Goal: Task Accomplishment & Management: Complete application form

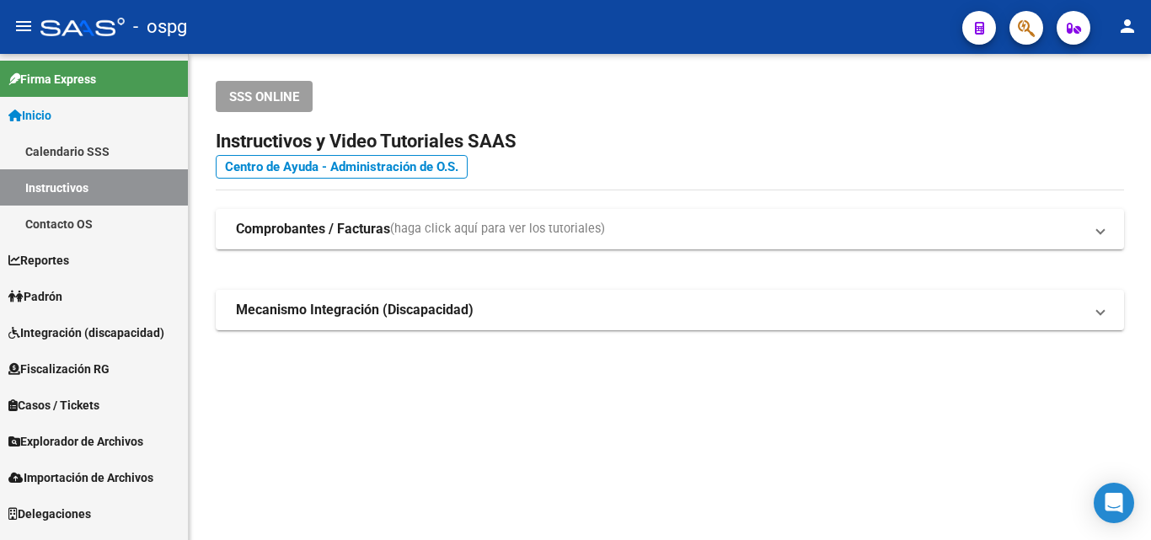
click at [97, 368] on span "Fiscalización RG" at bounding box center [58, 369] width 101 height 19
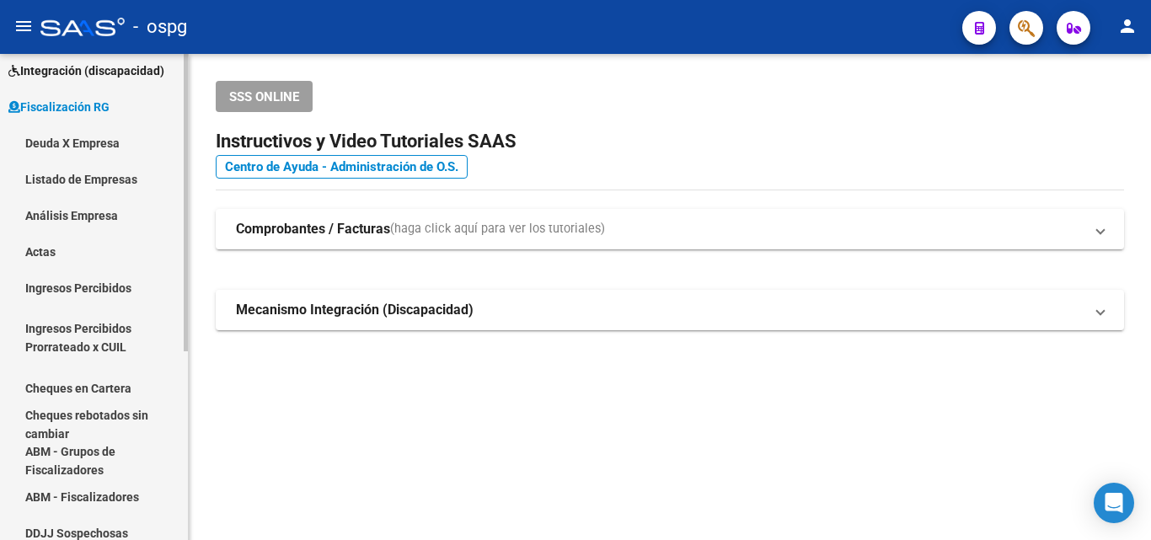
scroll to position [169, 0]
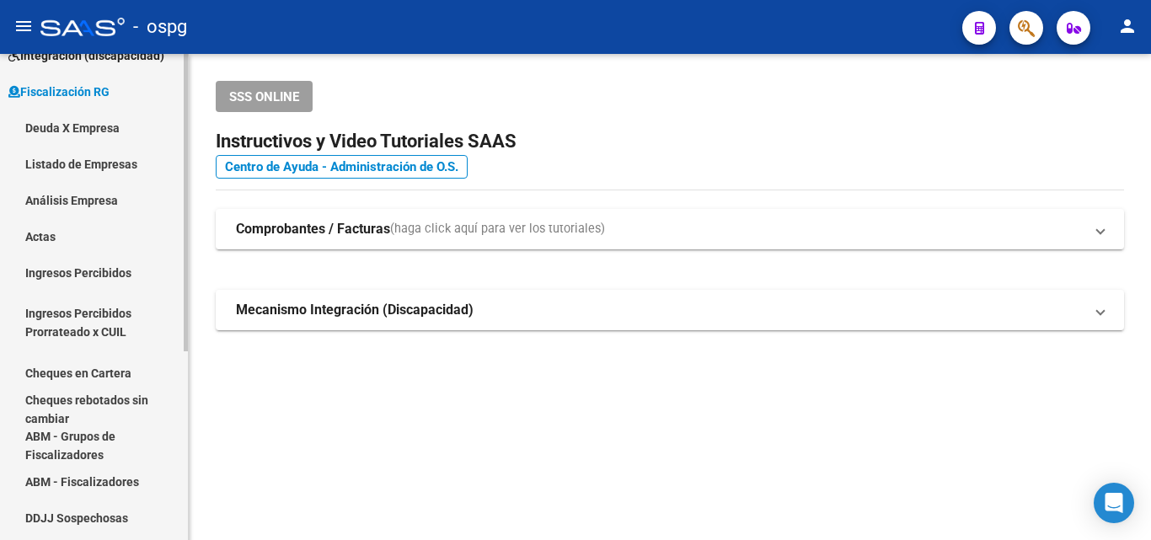
click at [92, 194] on link "Análisis Empresa" at bounding box center [94, 200] width 188 height 36
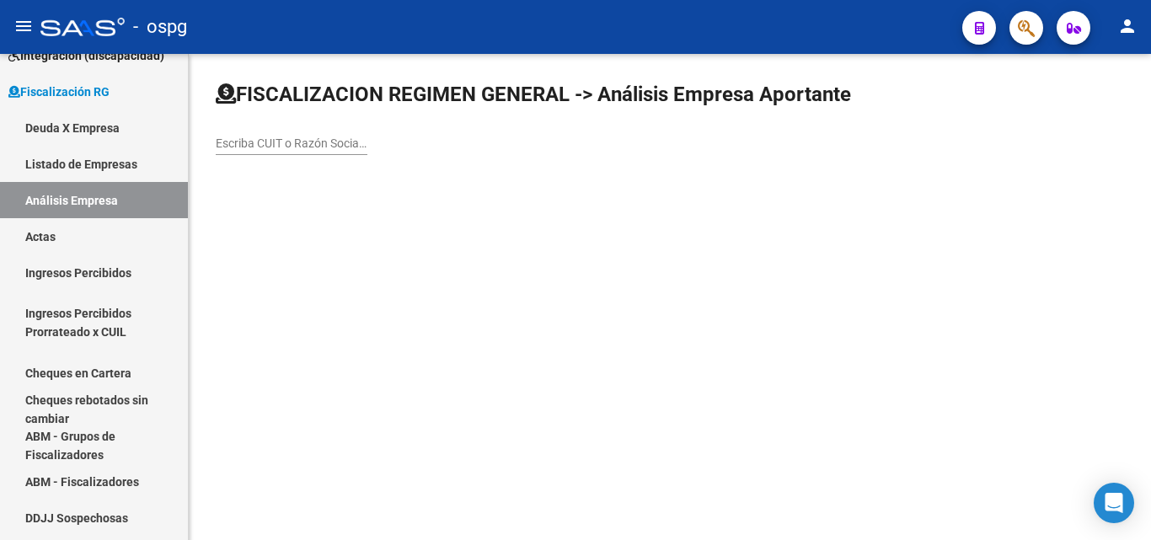
click at [299, 142] on input "Escriba CUIT o Razón Social para buscar" at bounding box center [292, 144] width 152 height 14
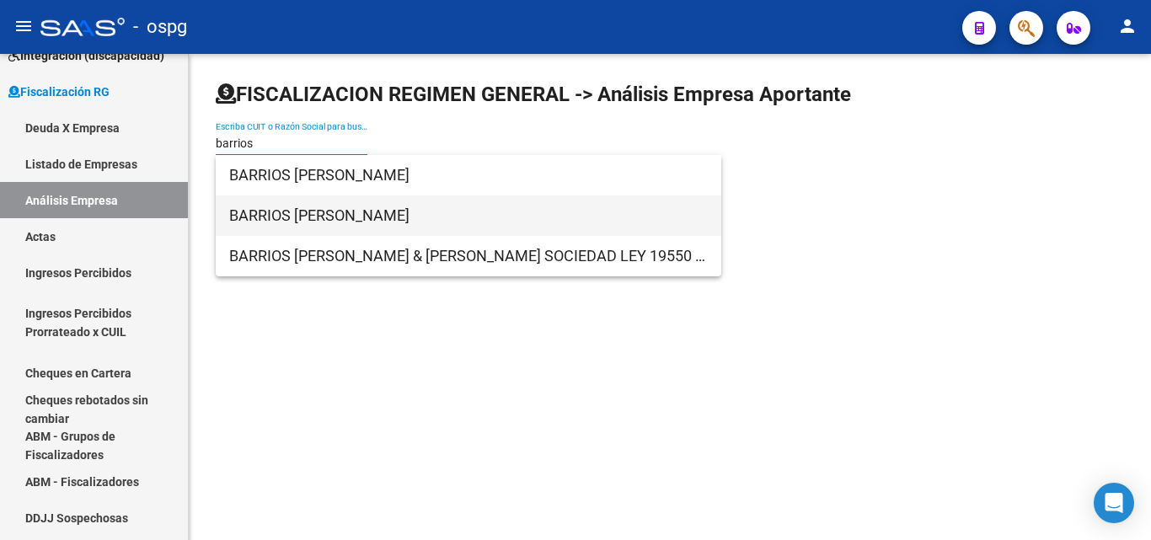
type input "barrios"
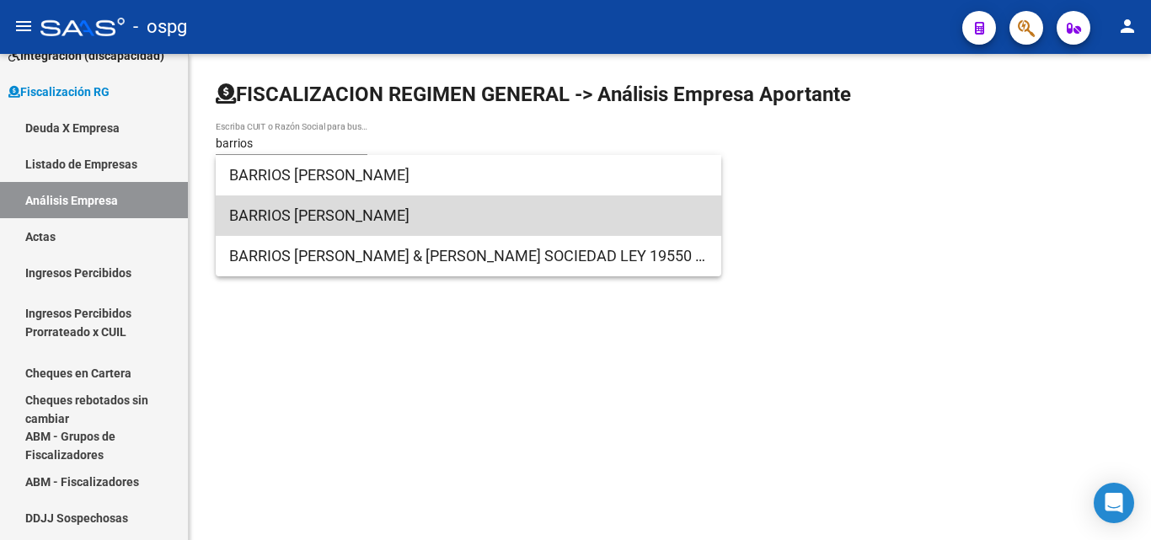
click at [313, 216] on span "BARRIOS [PERSON_NAME]" at bounding box center [468, 216] width 479 height 40
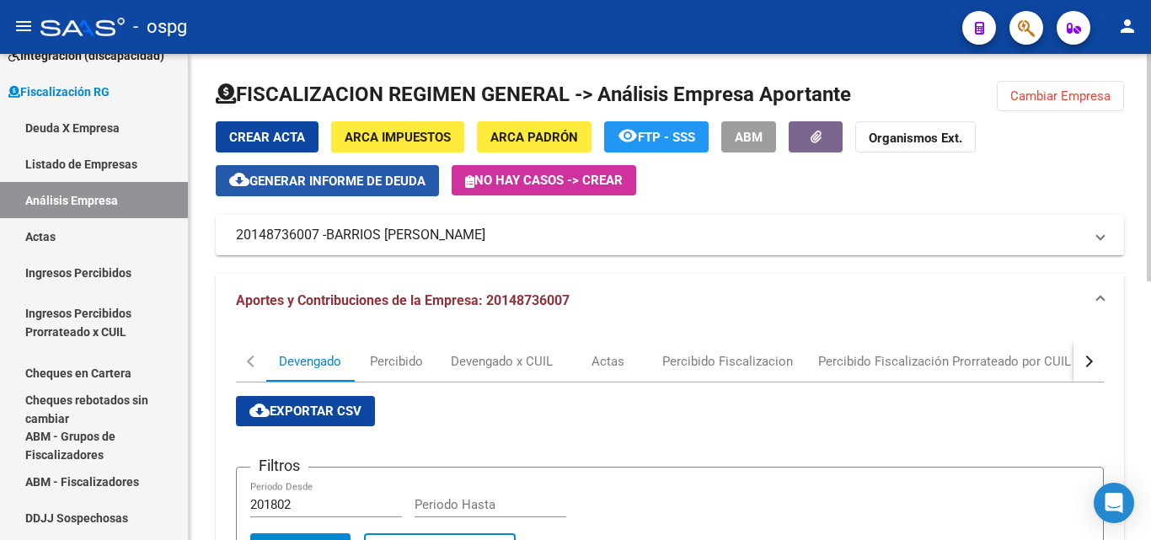
click at [328, 177] on span "Generar informe de deuda" at bounding box center [338, 181] width 176 height 15
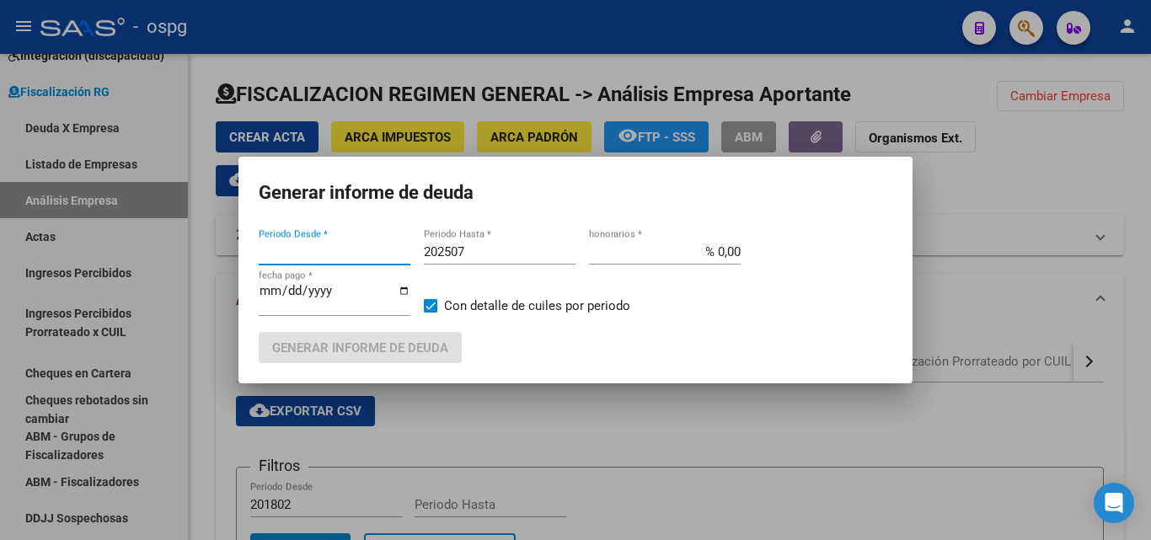
type input "202504"
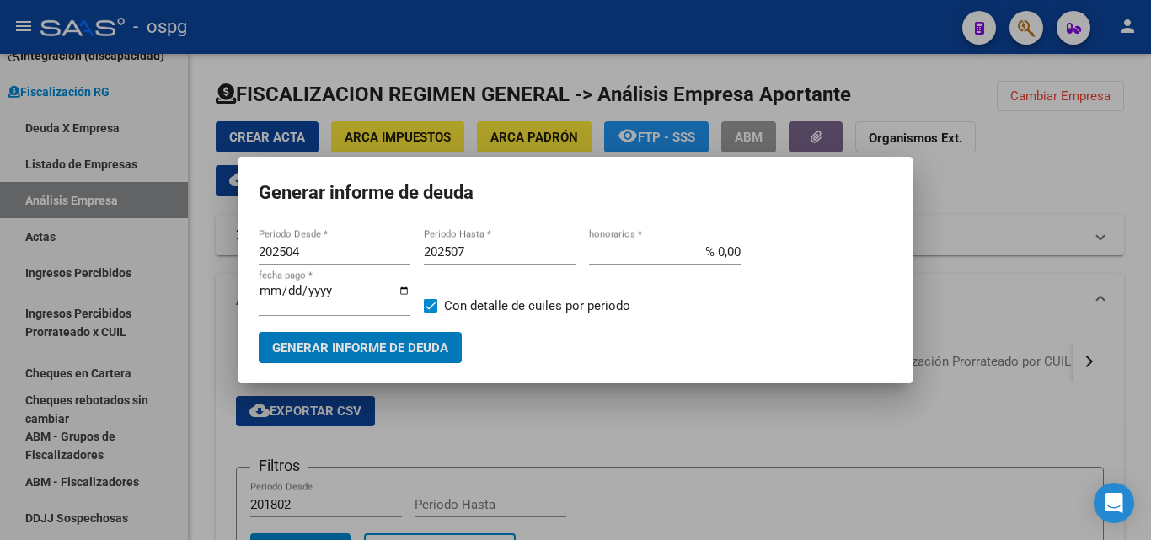
click at [502, 251] on input "202507" at bounding box center [500, 251] width 152 height 15
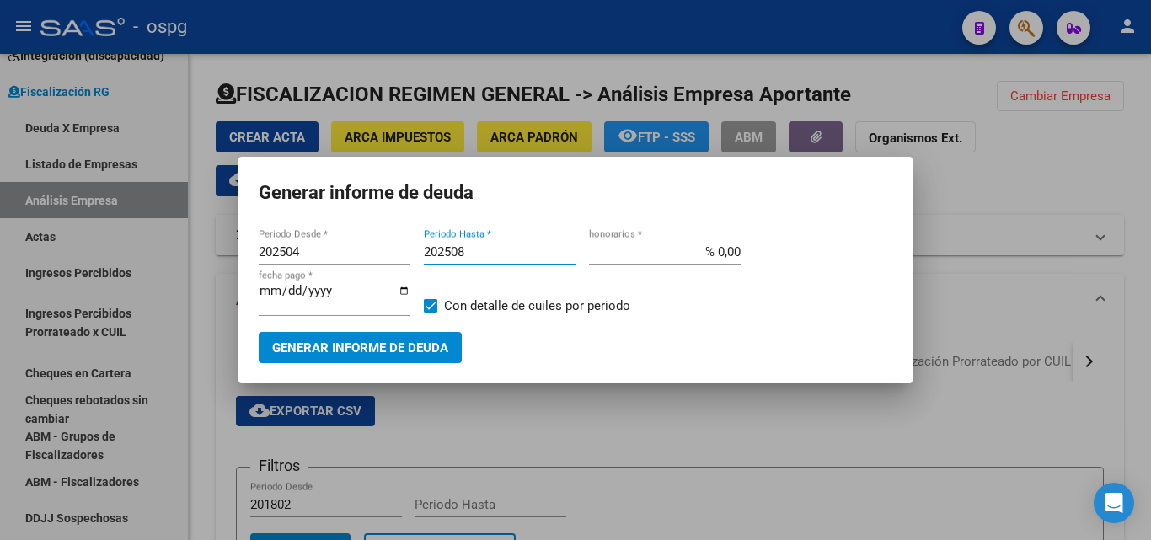
type input "202508"
click at [430, 302] on span at bounding box center [430, 305] width 13 height 13
click at [430, 313] on input "Con detalle de cuiles por periodo" at bounding box center [430, 313] width 1 height 1
checkbox input "false"
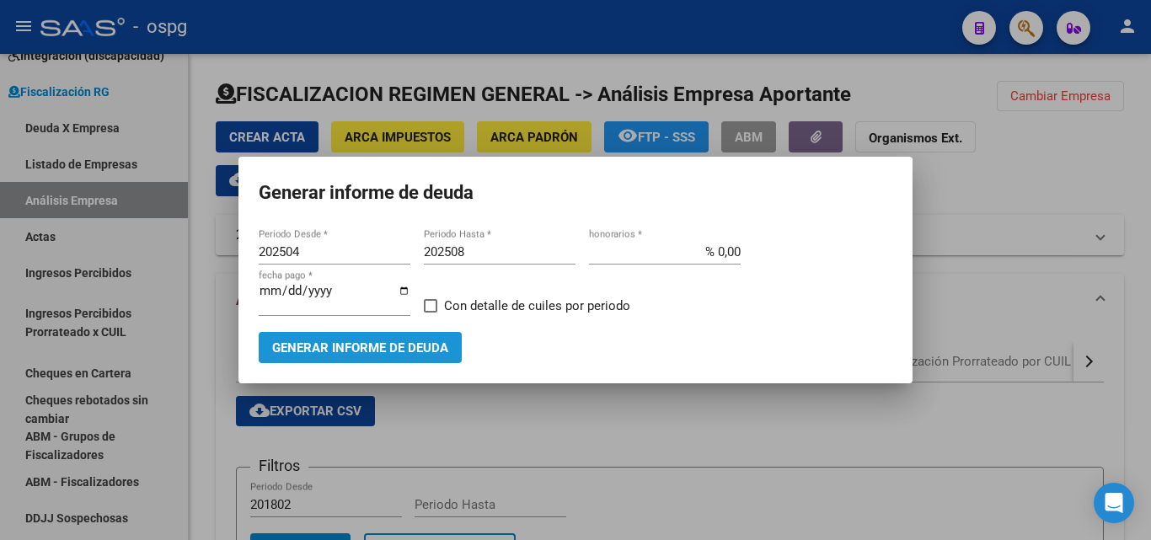
click at [411, 344] on span "Generar informe de deuda" at bounding box center [360, 348] width 176 height 15
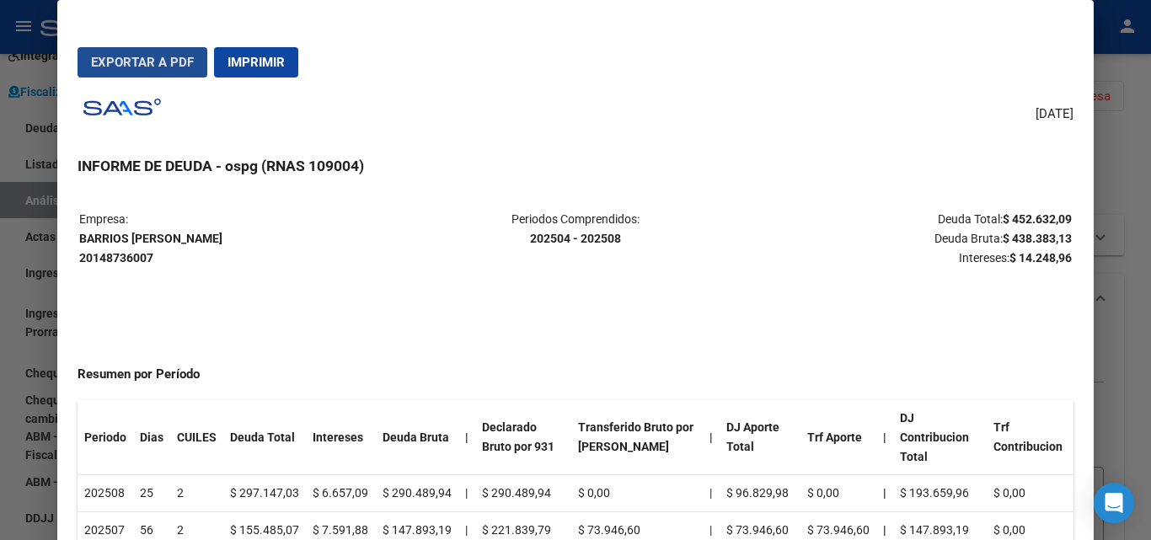
click at [148, 58] on span "Exportar a PDF" at bounding box center [142, 62] width 103 height 15
click at [1151, 266] on div at bounding box center [575, 270] width 1151 height 540
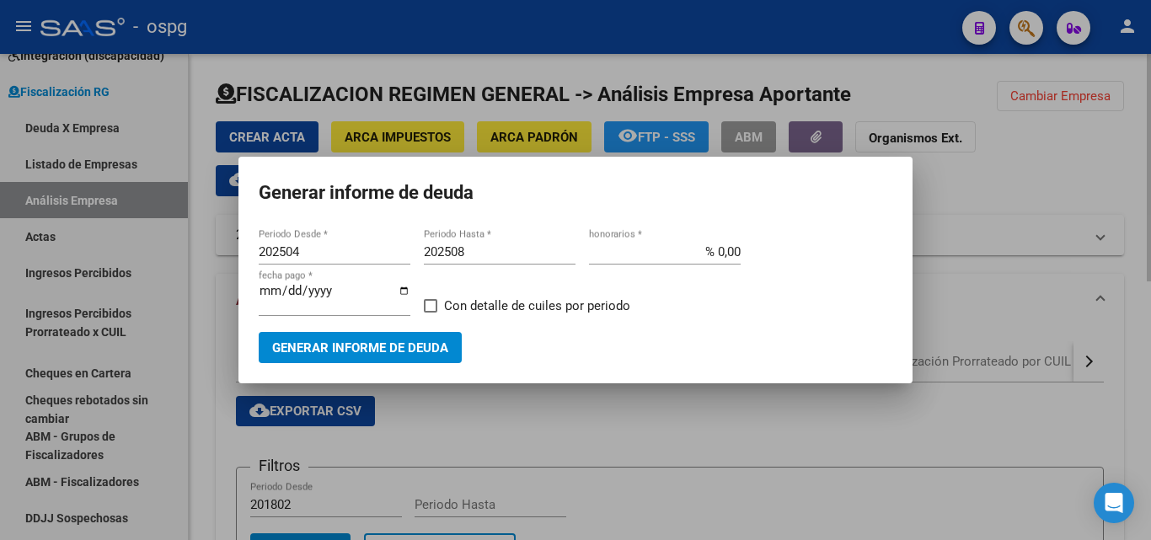
drag, startPoint x: 1066, startPoint y: 152, endPoint x: 1071, endPoint y: 103, distance: 49.1
click at [1067, 147] on div at bounding box center [575, 270] width 1151 height 540
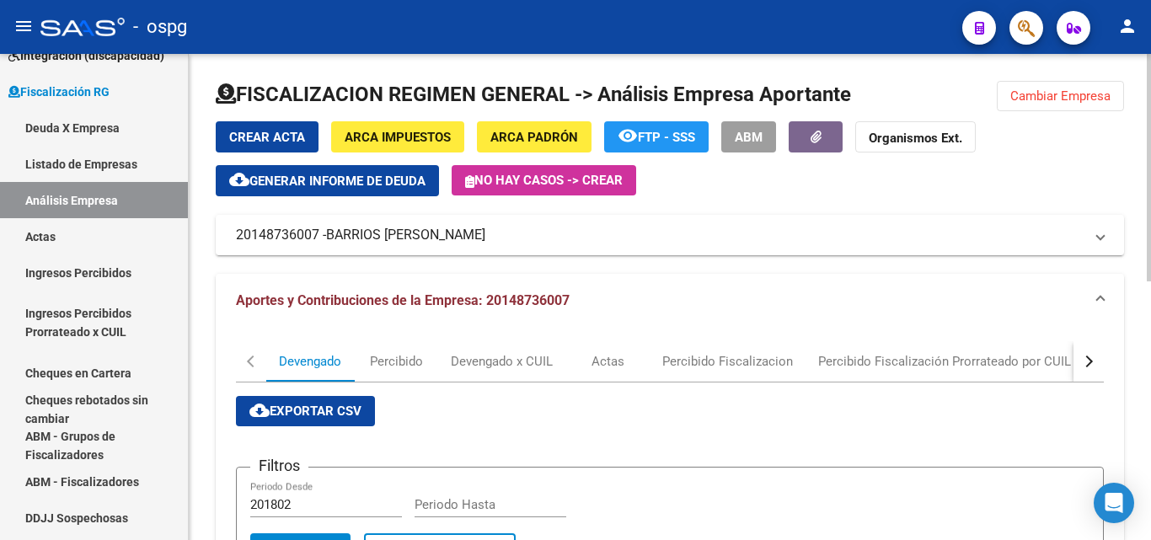
drag, startPoint x: 1071, startPoint y: 101, endPoint x: 1027, endPoint y: 118, distance: 47.0
click at [1071, 105] on button "Cambiar Empresa" at bounding box center [1060, 96] width 127 height 30
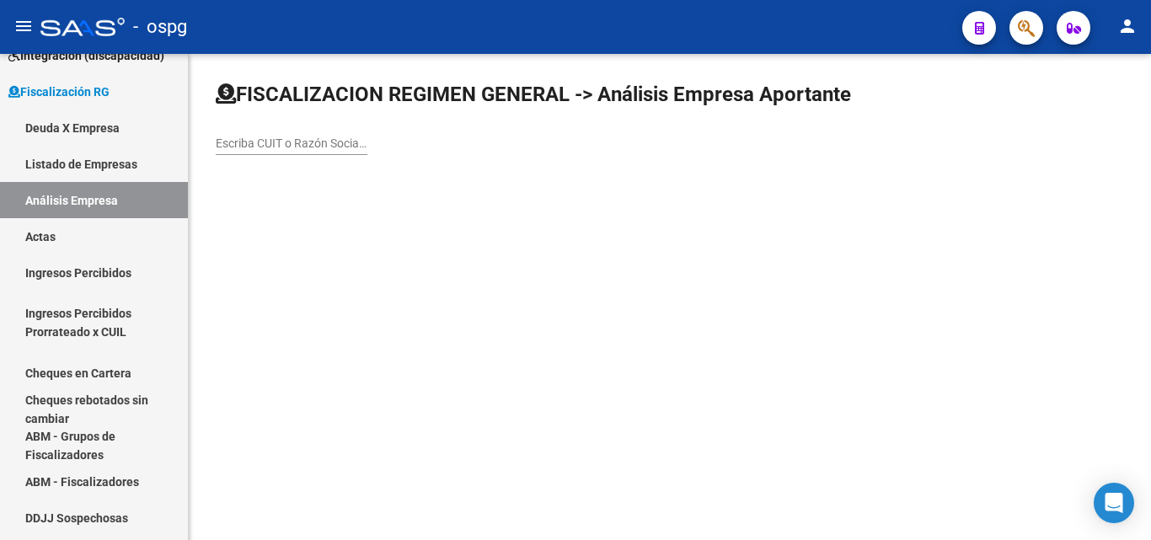
click at [287, 150] on input "Escriba CUIT o Razón Social para buscar" at bounding box center [292, 144] width 152 height 14
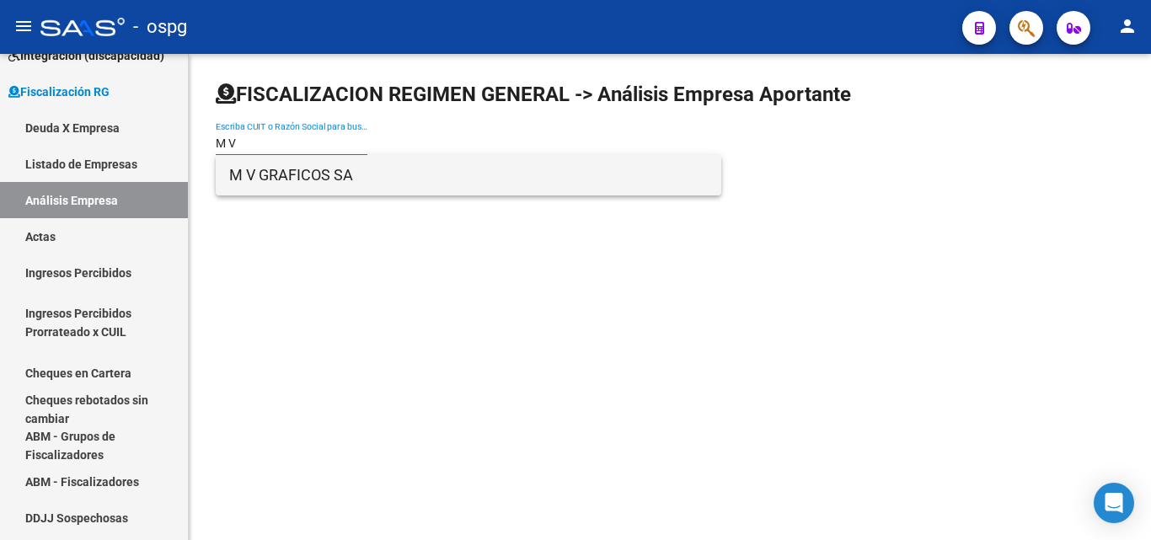
type input "M V"
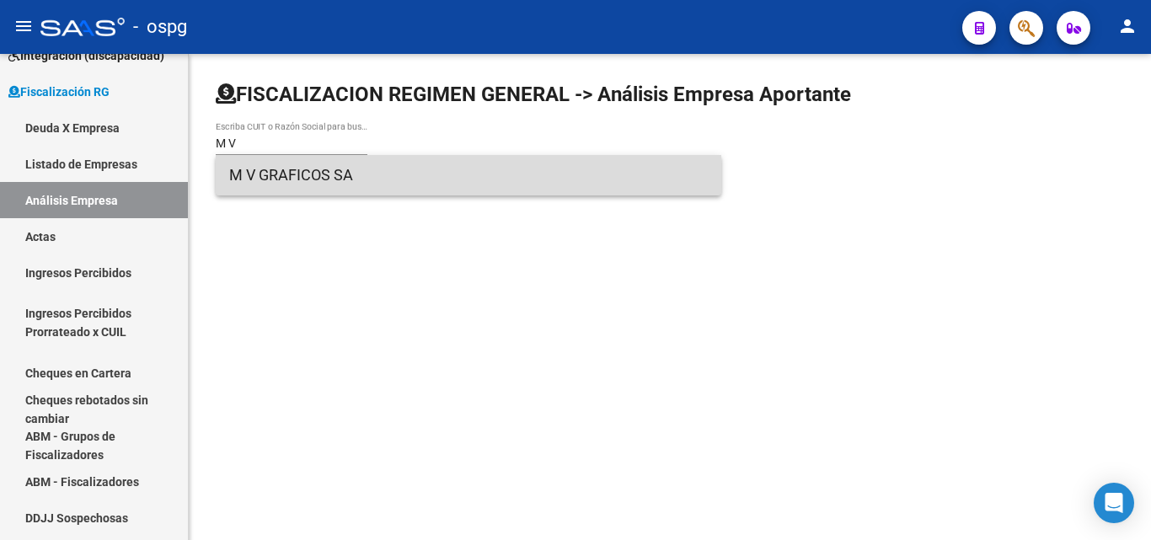
click at [266, 158] on span "M V GRAFICOS SA" at bounding box center [468, 175] width 479 height 40
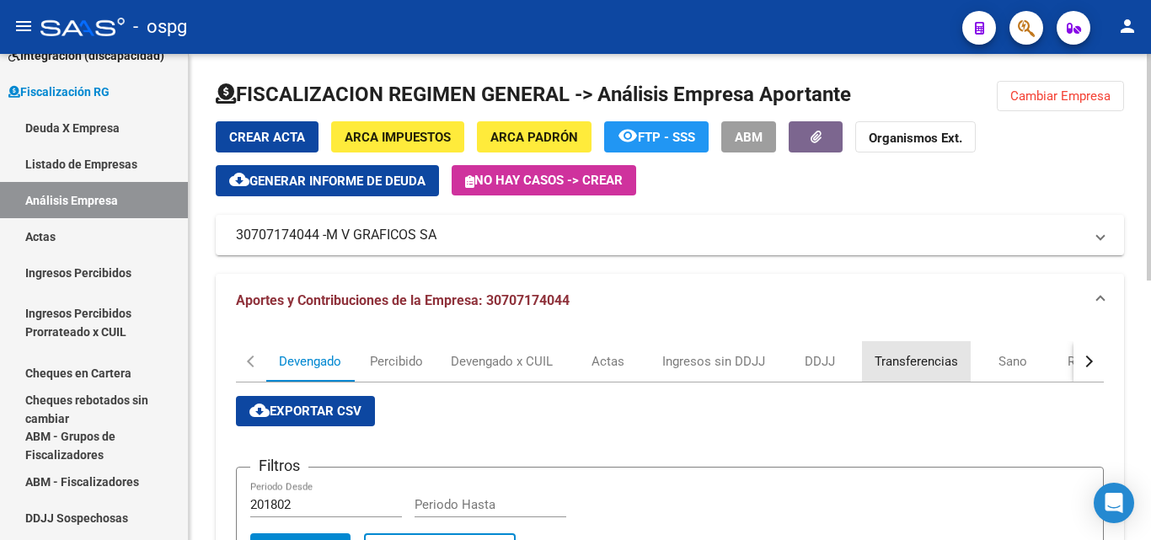
click at [936, 355] on div "Transferencias" at bounding box center [916, 361] width 83 height 19
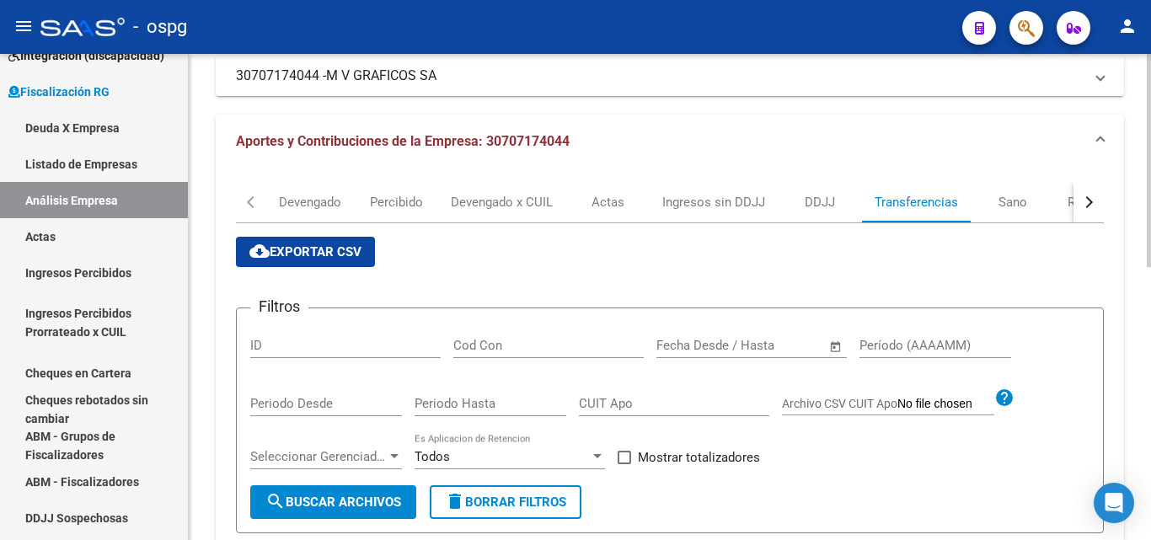
scroll to position [169, 0]
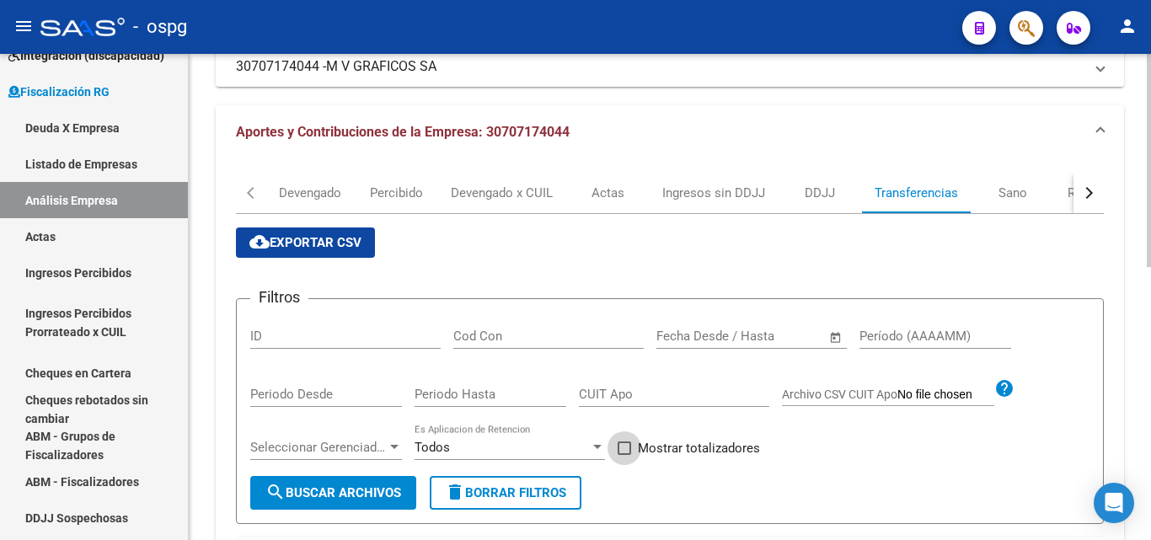
drag, startPoint x: 622, startPoint y: 449, endPoint x: 757, endPoint y: 415, distance: 139.2
click at [623, 451] on span at bounding box center [624, 448] width 13 height 13
click at [624, 455] on input "Mostrar totalizadores" at bounding box center [624, 455] width 1 height 1
checkbox input "true"
click at [869, 336] on input "Período (AAAAMM)" at bounding box center [936, 336] width 152 height 15
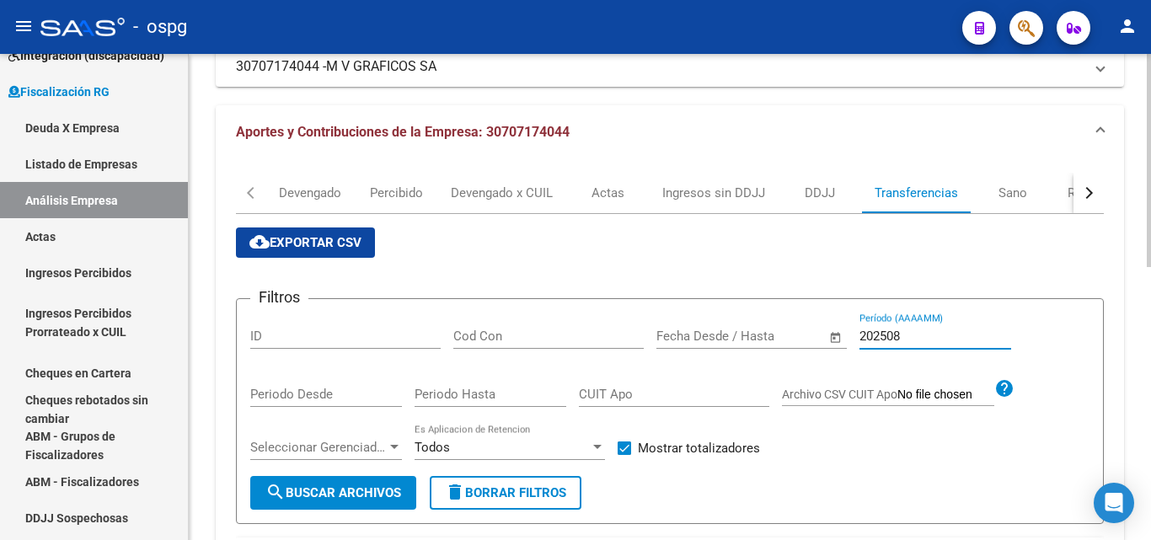
type input "202508"
click at [382, 490] on span "search Buscar Archivos" at bounding box center [334, 493] width 136 height 15
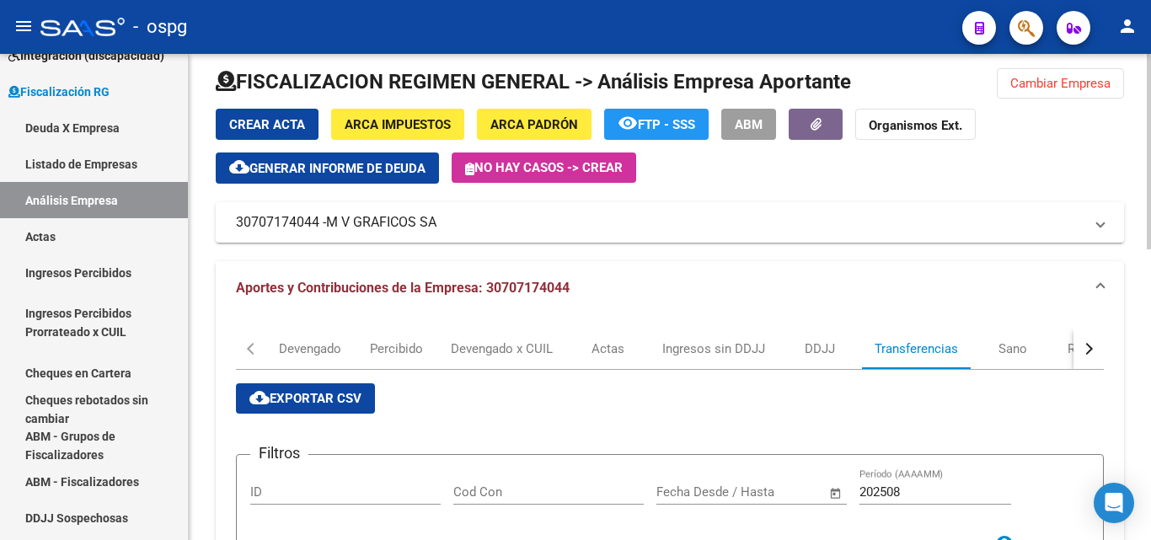
scroll to position [0, 0]
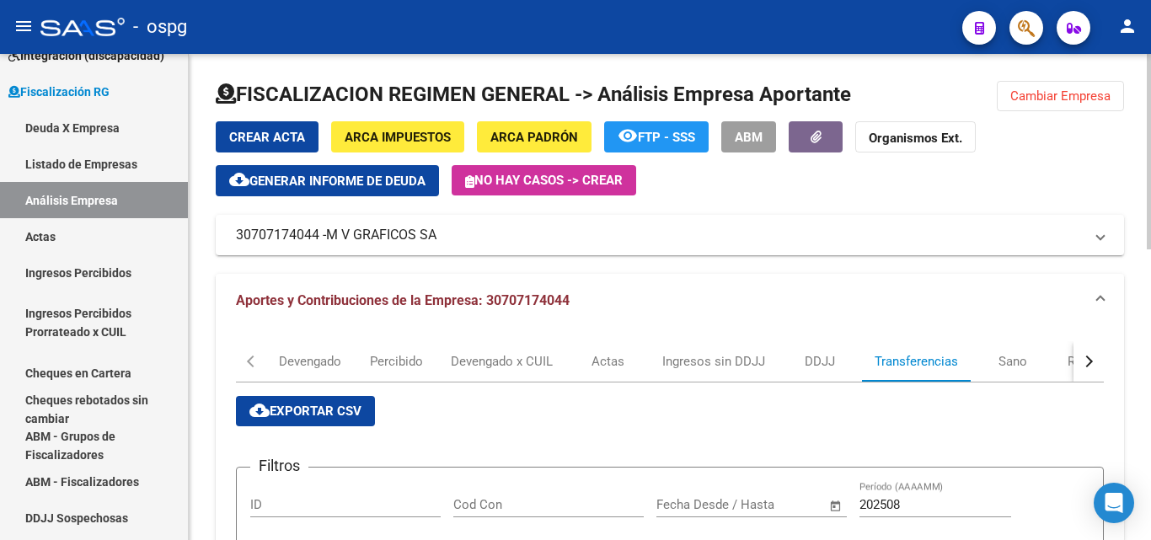
click at [1046, 102] on span "Cambiar Empresa" at bounding box center [1061, 96] width 100 height 15
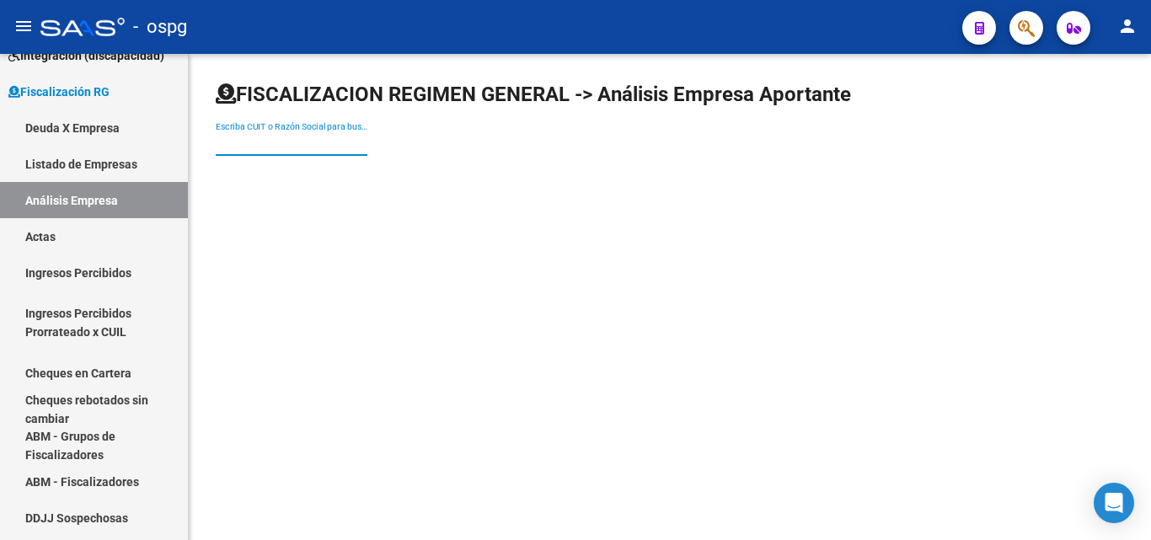
click at [312, 140] on input "Escriba CUIT o Razón Social para buscar" at bounding box center [292, 144] width 152 height 14
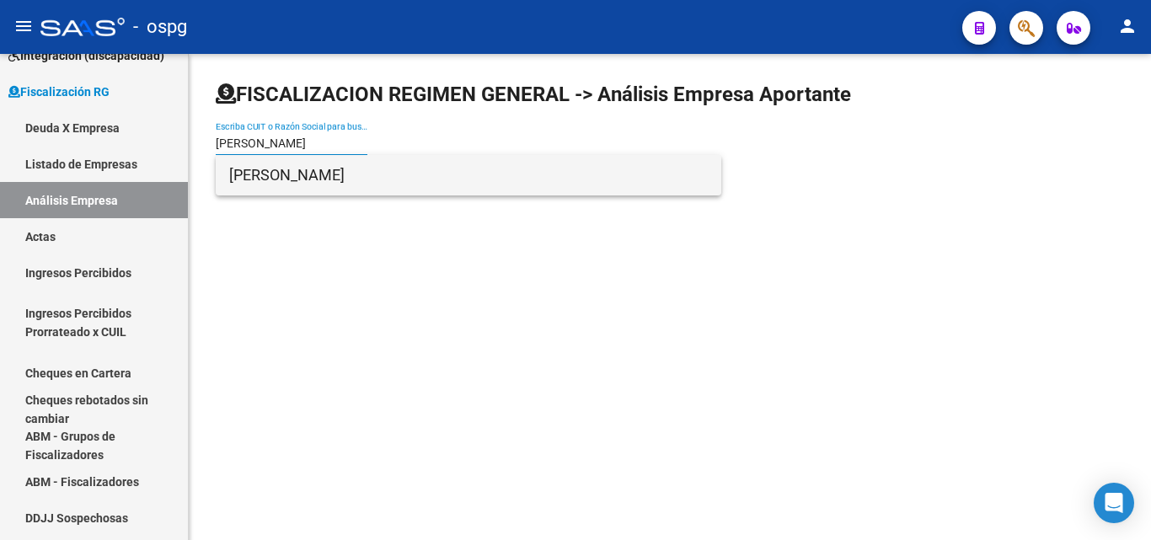
type input "[PERSON_NAME]"
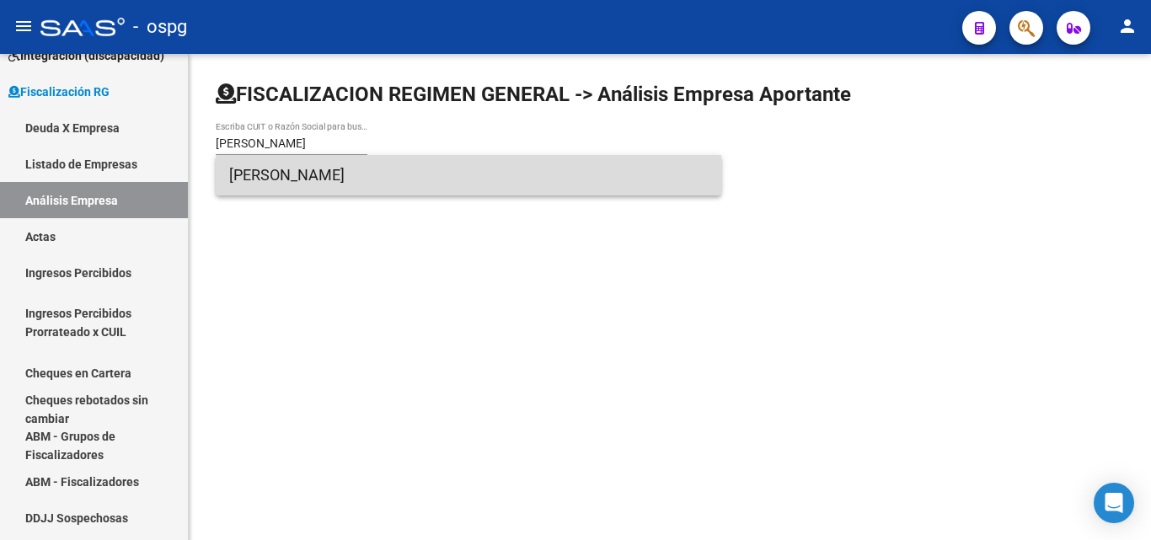
click at [358, 168] on span "[PERSON_NAME]" at bounding box center [468, 175] width 479 height 40
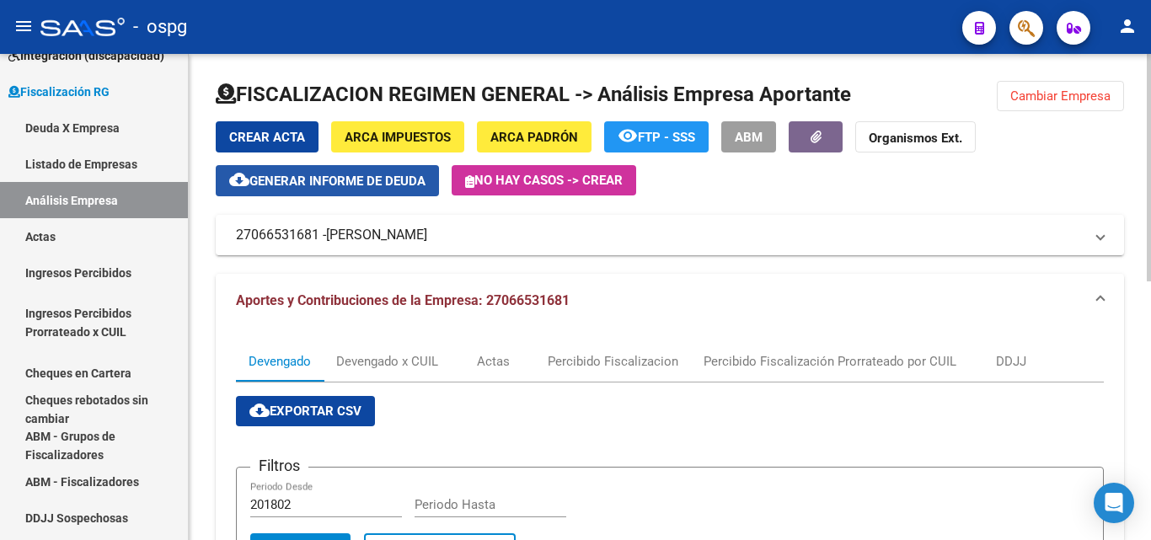
click at [319, 182] on span "Generar informe de deuda" at bounding box center [338, 181] width 176 height 15
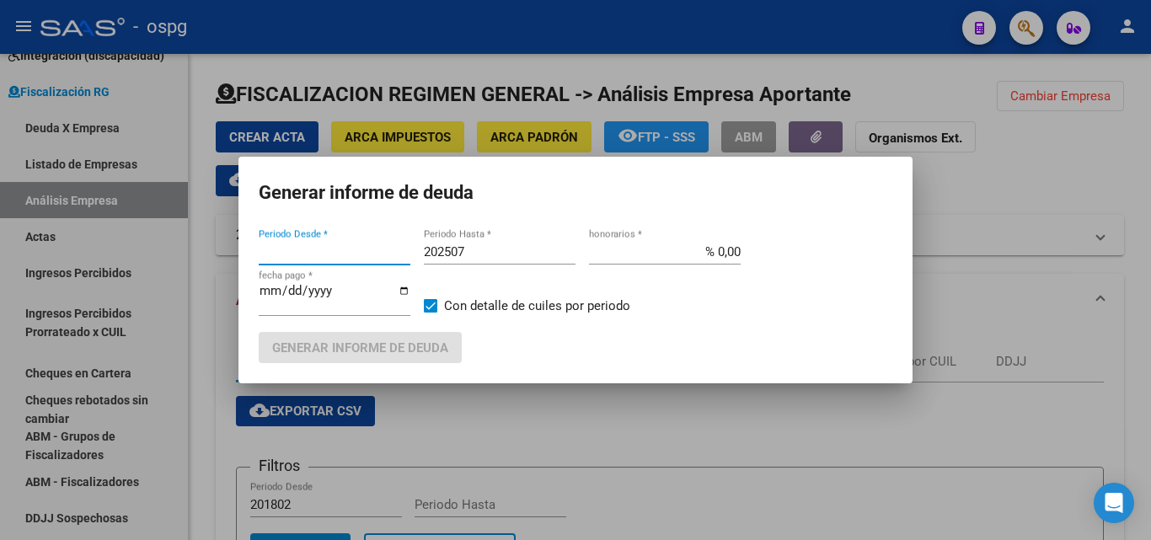
type input "202507"
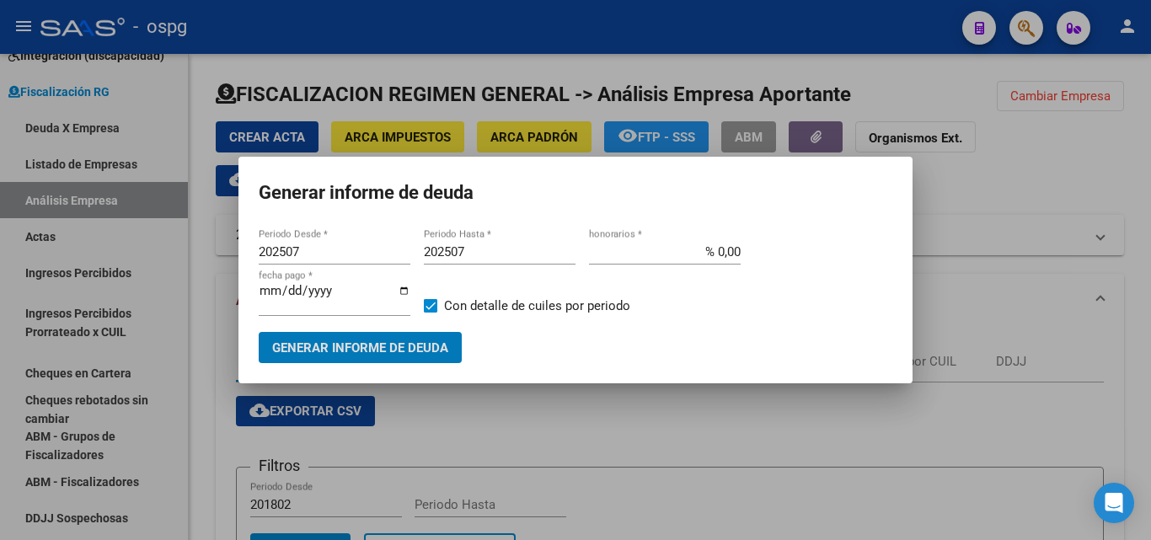
click at [492, 252] on input "202507" at bounding box center [500, 251] width 152 height 15
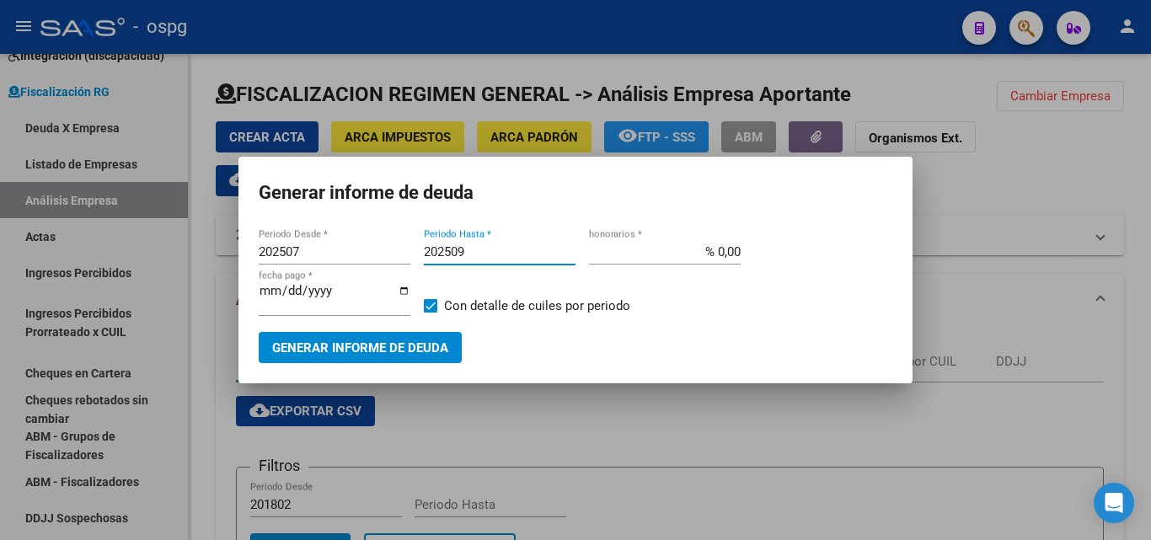
type input "202509"
click at [432, 301] on span at bounding box center [430, 305] width 13 height 13
click at [431, 313] on input "Con detalle de cuiles por periodo" at bounding box center [430, 313] width 1 height 1
checkbox input "false"
click at [393, 342] on span "Generar informe de deuda" at bounding box center [360, 348] width 176 height 15
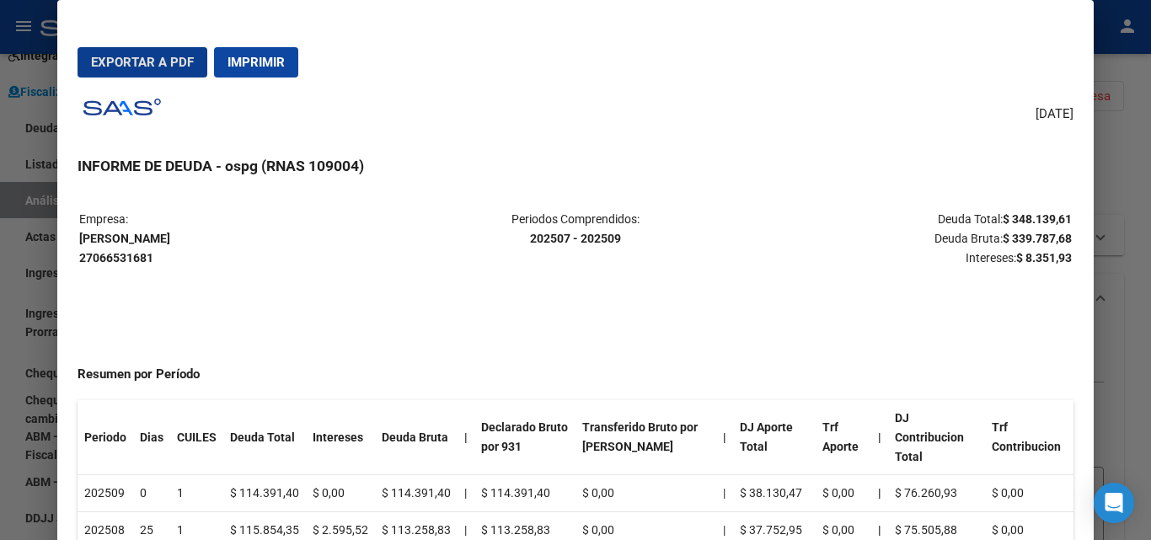
scroll to position [6, 0]
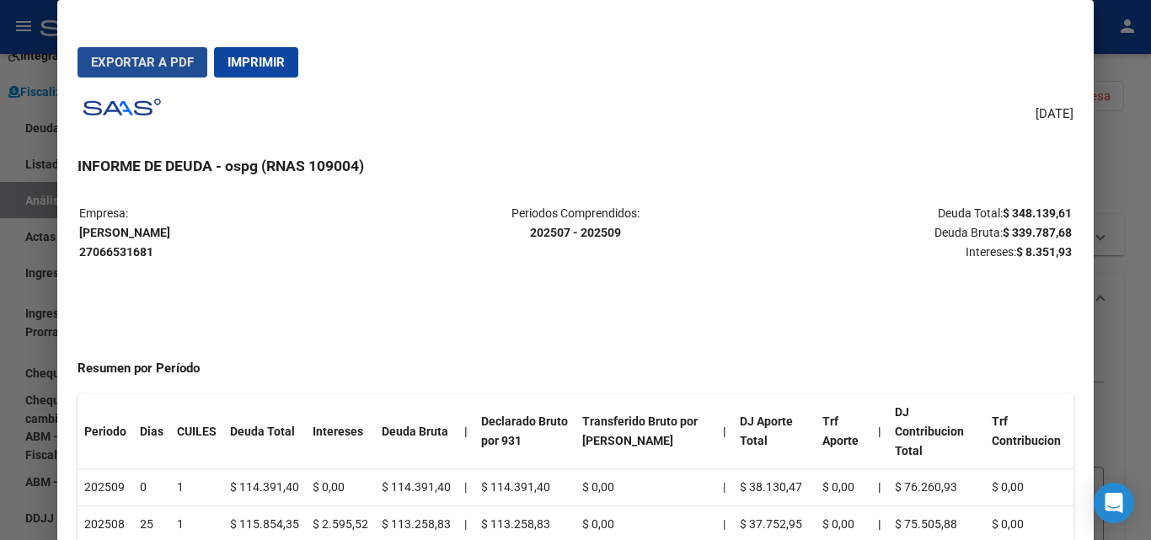
click at [141, 56] on span "Exportar a PDF" at bounding box center [142, 62] width 103 height 15
click at [1137, 191] on div at bounding box center [575, 270] width 1151 height 540
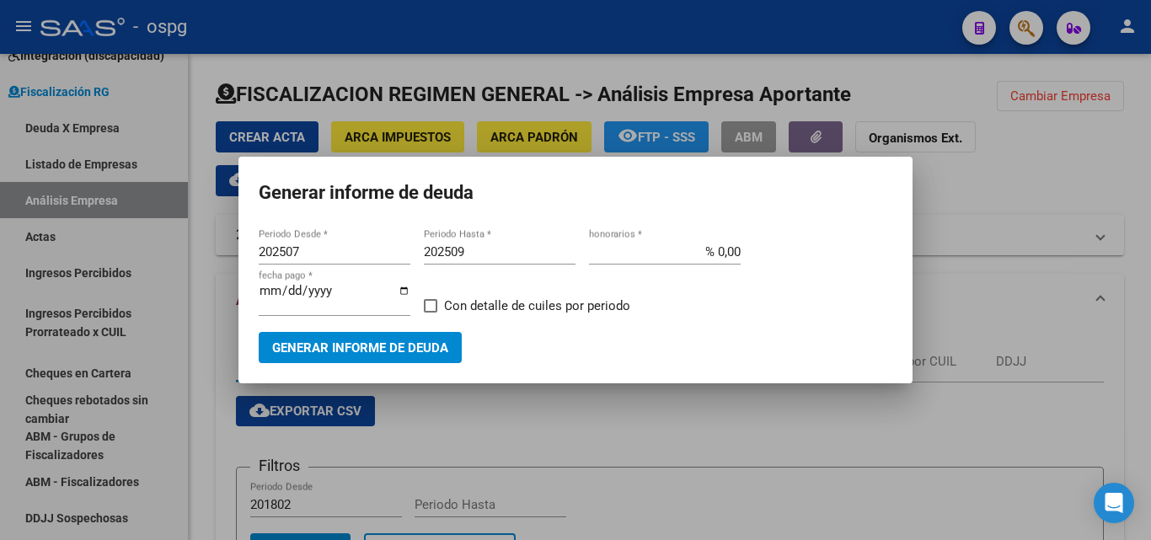
click at [1137, 192] on div at bounding box center [575, 270] width 1151 height 540
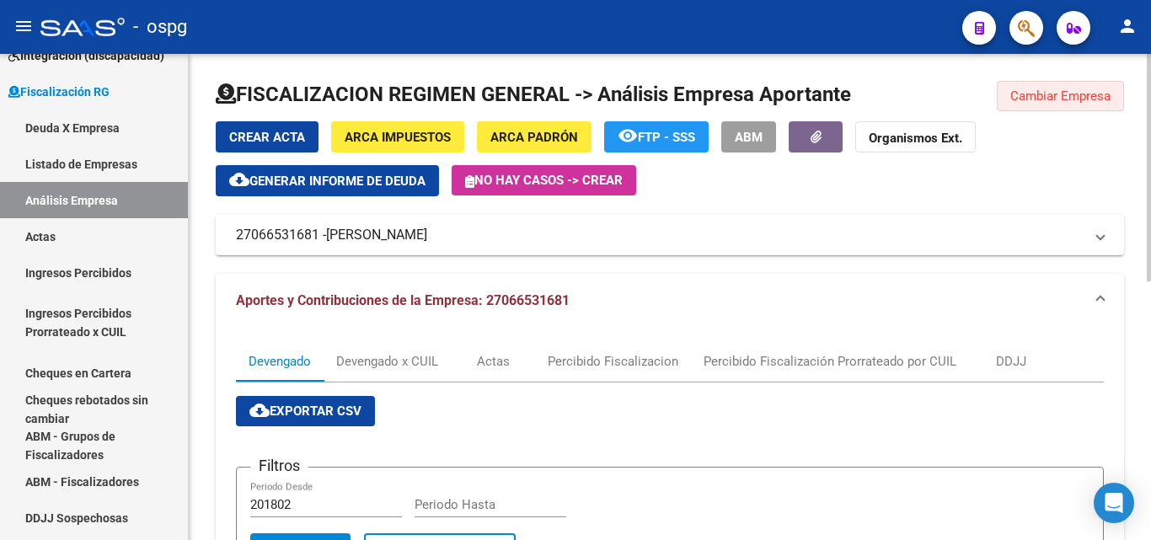
click at [1077, 94] on span "Cambiar Empresa" at bounding box center [1061, 96] width 100 height 15
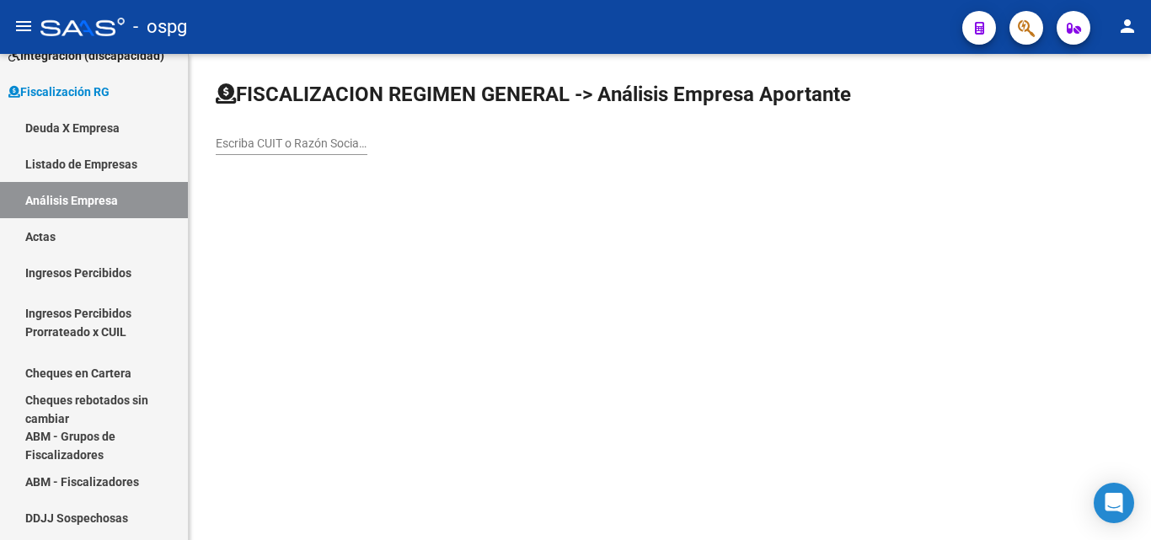
click at [291, 141] on input "Escriba CUIT o Razón Social para buscar" at bounding box center [292, 144] width 152 height 14
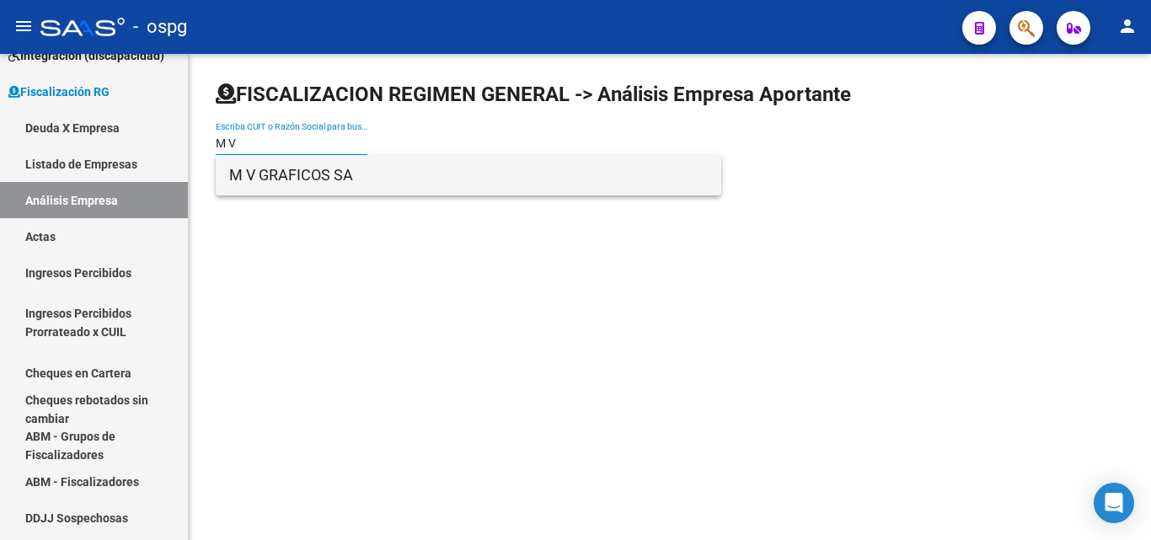
type input "M V"
click at [292, 180] on span "M V GRAFICOS SA" at bounding box center [468, 175] width 479 height 40
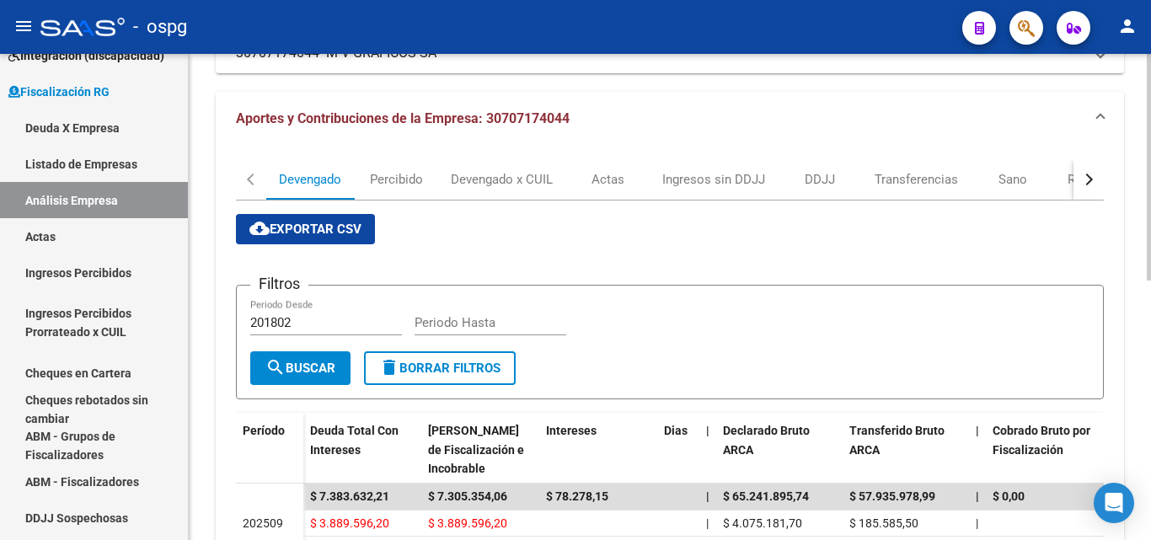
scroll to position [84, 0]
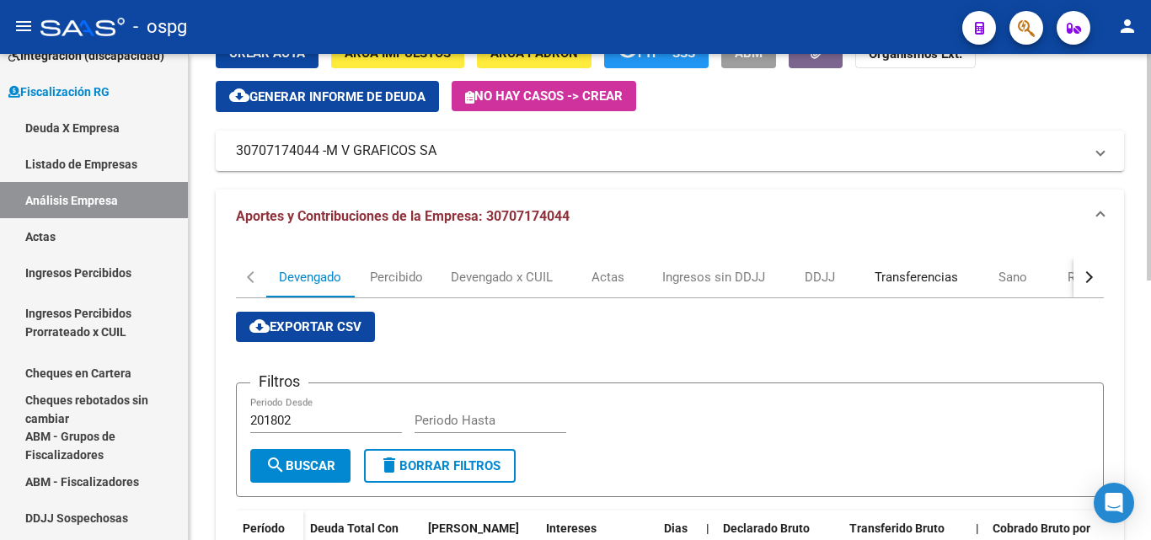
drag, startPoint x: 926, startPoint y: 280, endPoint x: 908, endPoint y: 300, distance: 26.9
click at [925, 282] on div "Transferencias" at bounding box center [916, 277] width 83 height 19
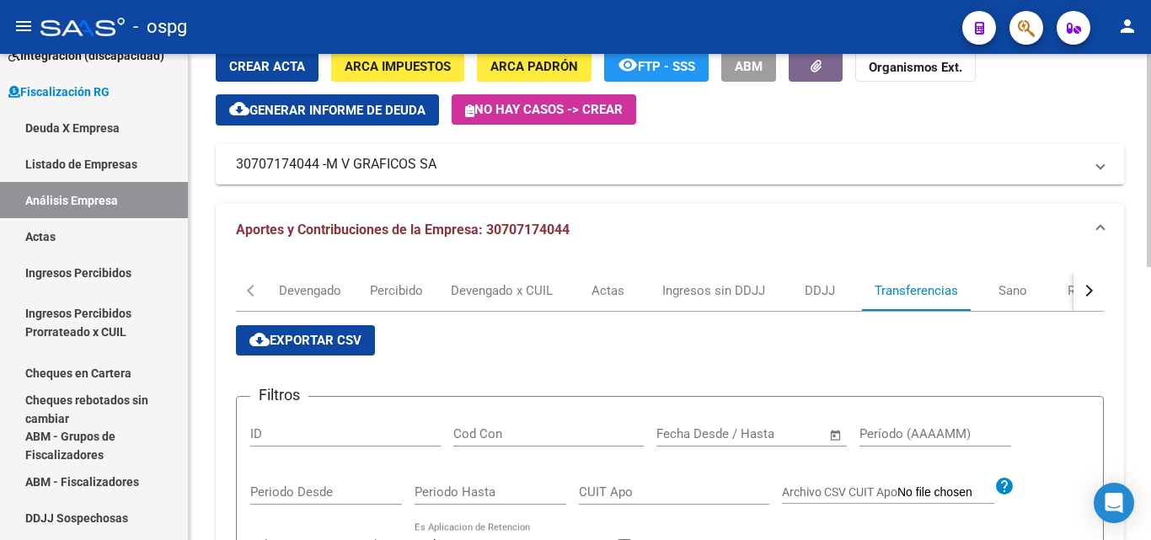
scroll to position [169, 0]
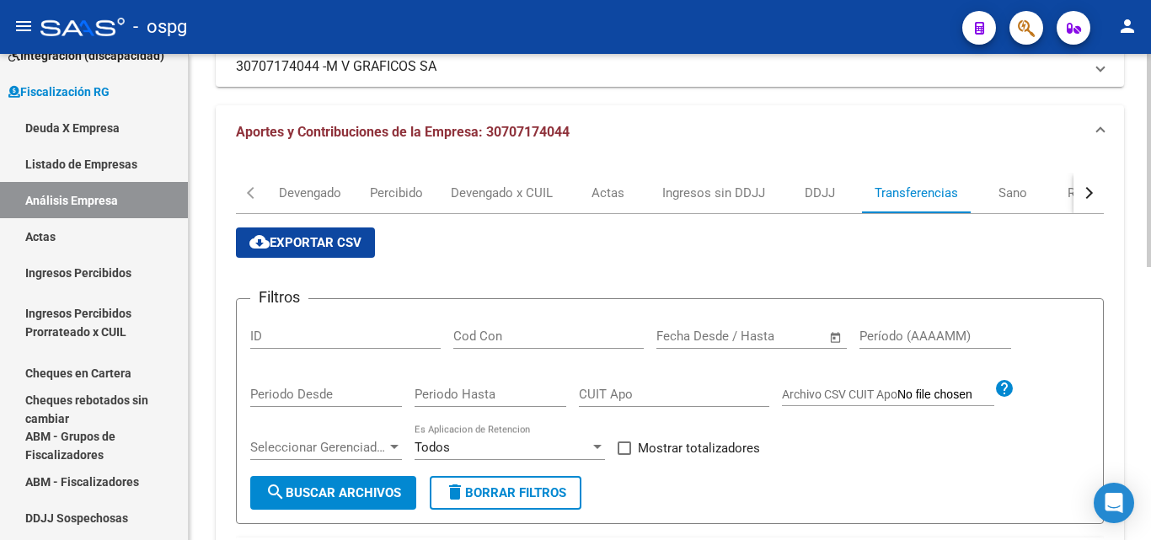
drag, startPoint x: 910, startPoint y: 343, endPoint x: 894, endPoint y: 347, distance: 16.6
click at [908, 343] on input "Período (AAAAMM)" at bounding box center [936, 336] width 152 height 15
type input "202508"
drag, startPoint x: 629, startPoint y: 445, endPoint x: 674, endPoint y: 470, distance: 52.1
click at [629, 446] on span at bounding box center [624, 448] width 13 height 13
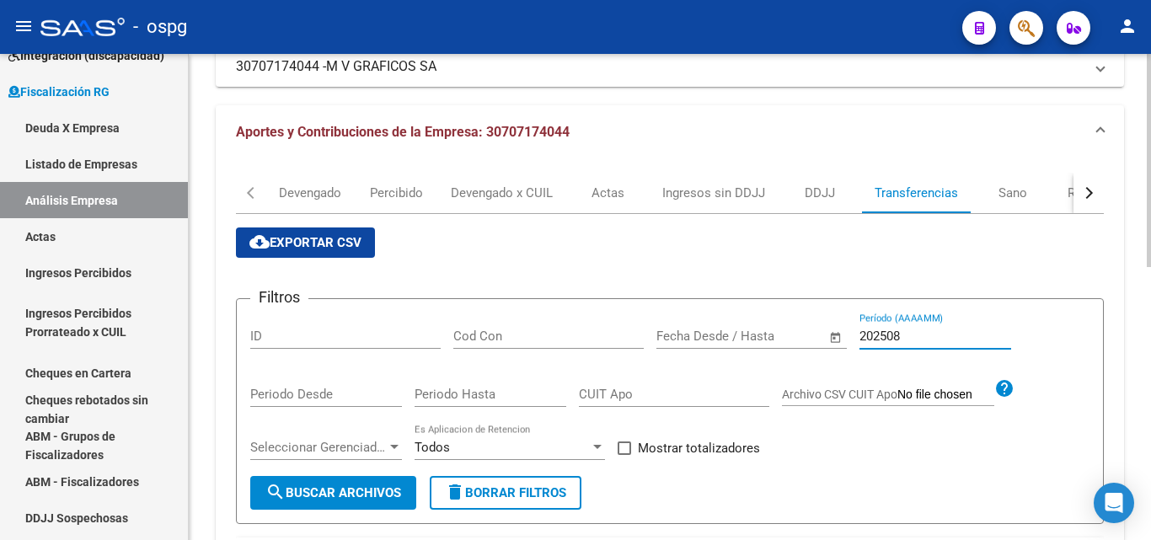
click at [625, 455] on input "Mostrar totalizadores" at bounding box center [624, 455] width 1 height 1
checkbox input "true"
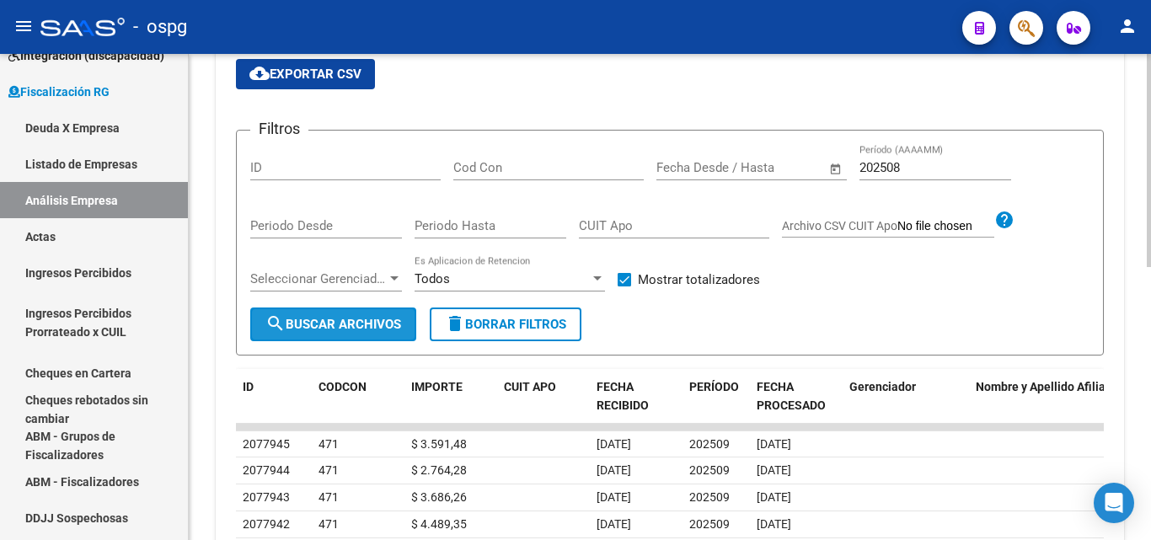
click at [353, 320] on span "search Buscar Archivos" at bounding box center [334, 324] width 136 height 15
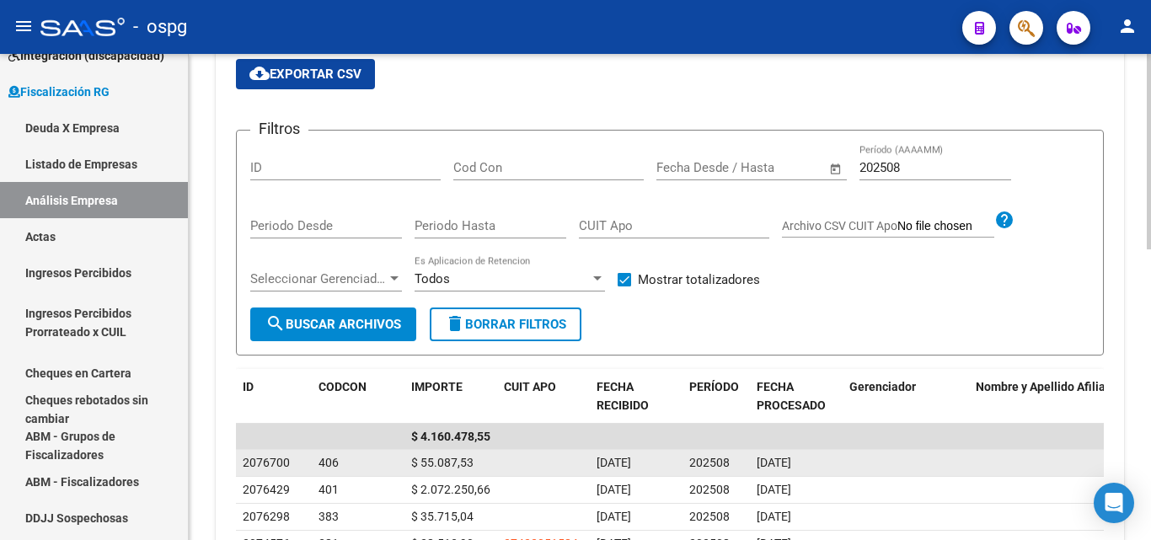
scroll to position [421, 0]
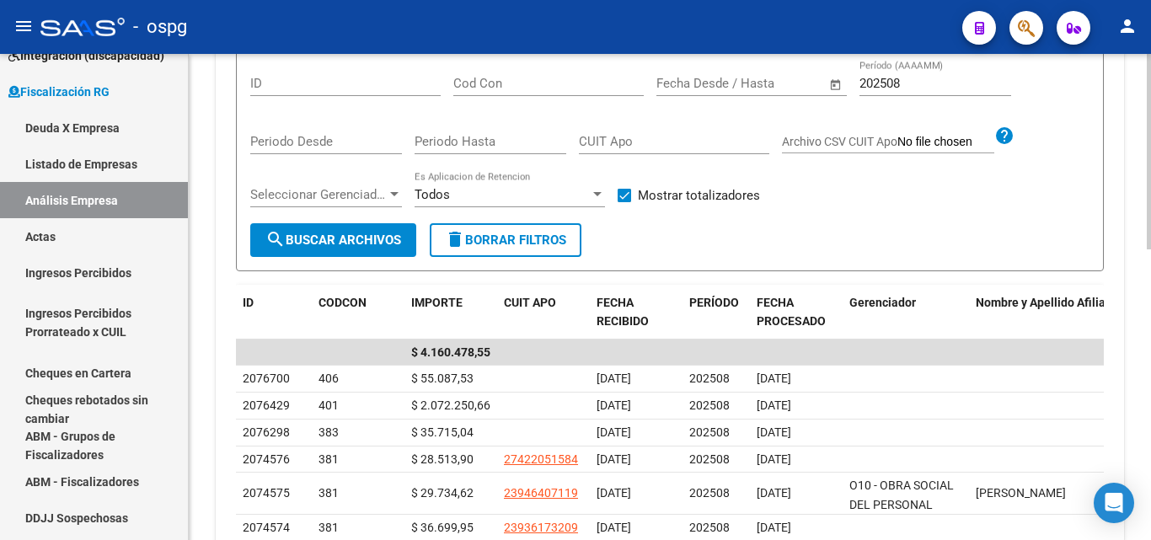
click at [916, 84] on input "202508" at bounding box center [936, 83] width 152 height 15
type input "202507"
click at [352, 231] on button "search Buscar Archivos" at bounding box center [333, 240] width 166 height 34
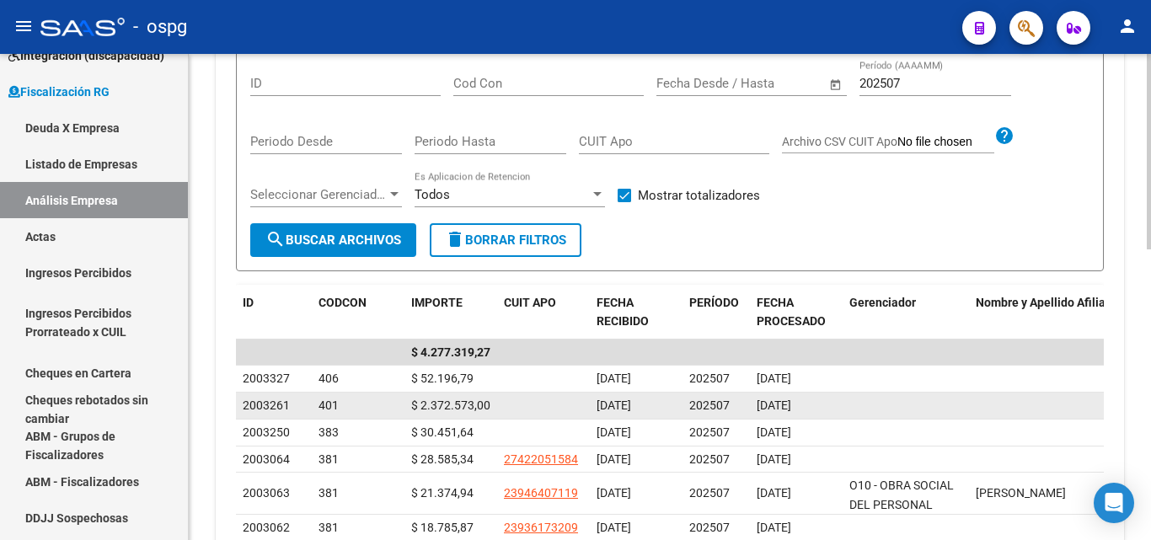
scroll to position [0, 0]
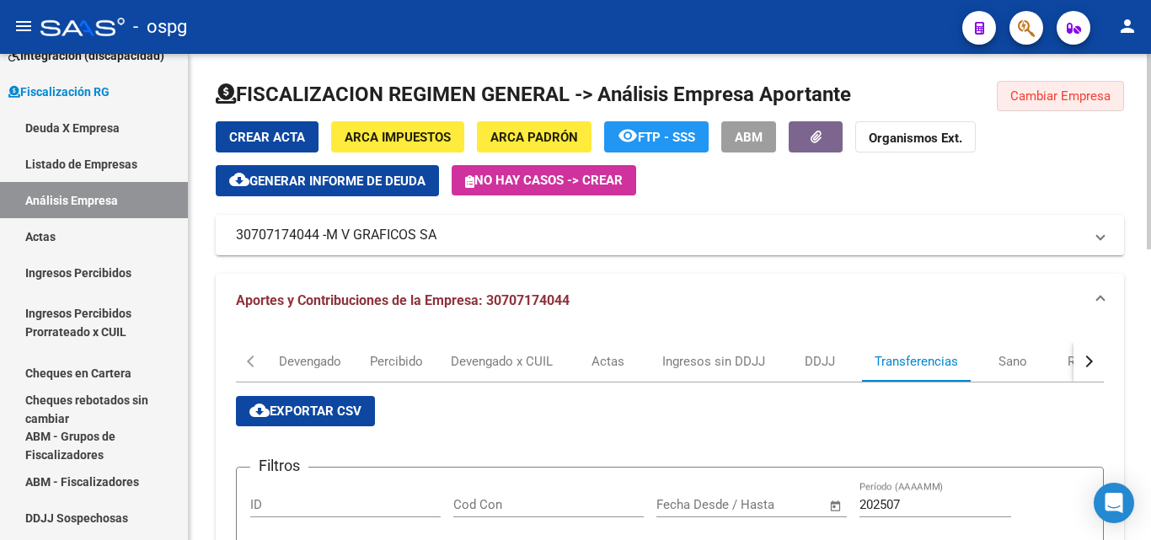
click at [1083, 104] on button "Cambiar Empresa" at bounding box center [1060, 96] width 127 height 30
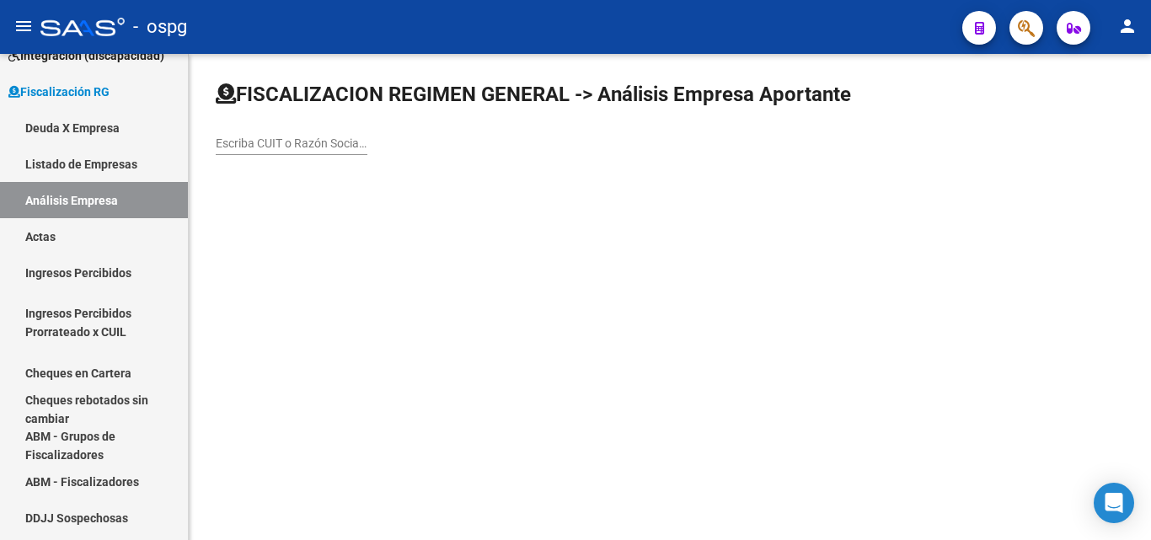
click at [311, 145] on input "Escriba CUIT o Razón Social para buscar" at bounding box center [292, 144] width 152 height 14
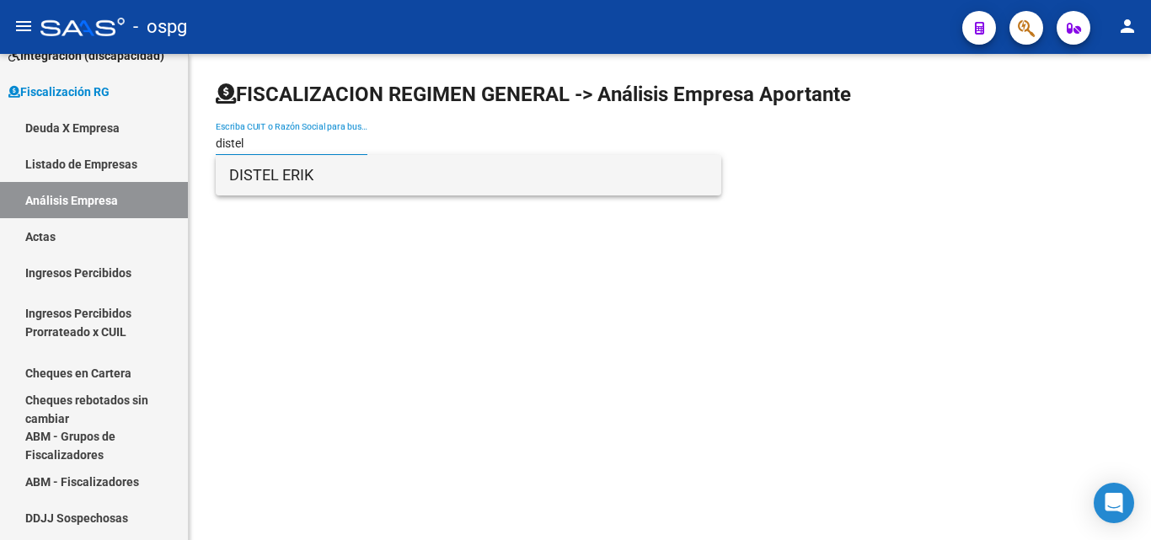
type input "distel"
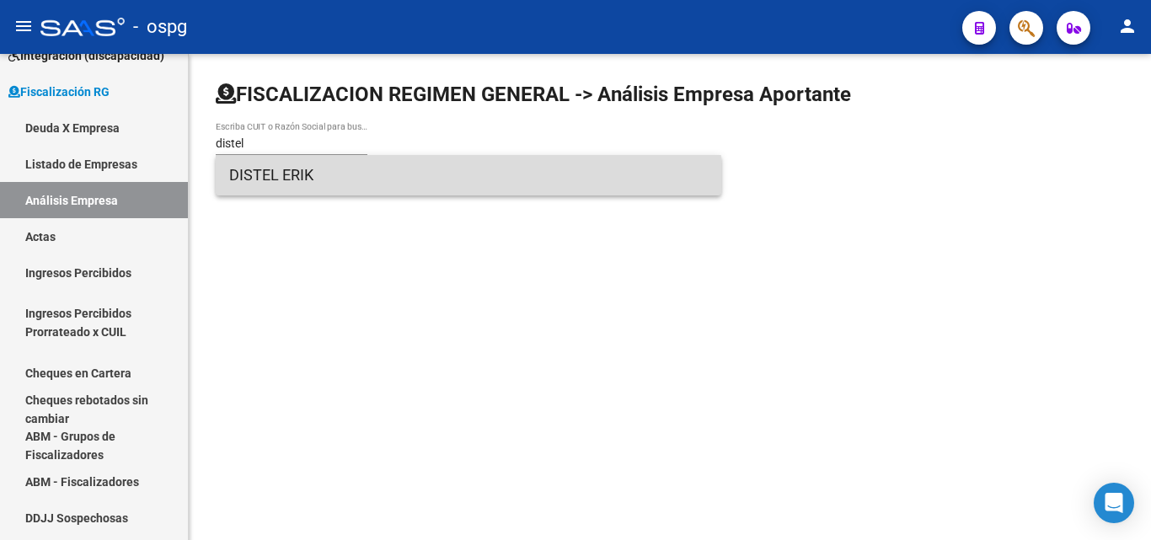
click at [293, 185] on span "DISTEL ERIK" at bounding box center [468, 175] width 479 height 40
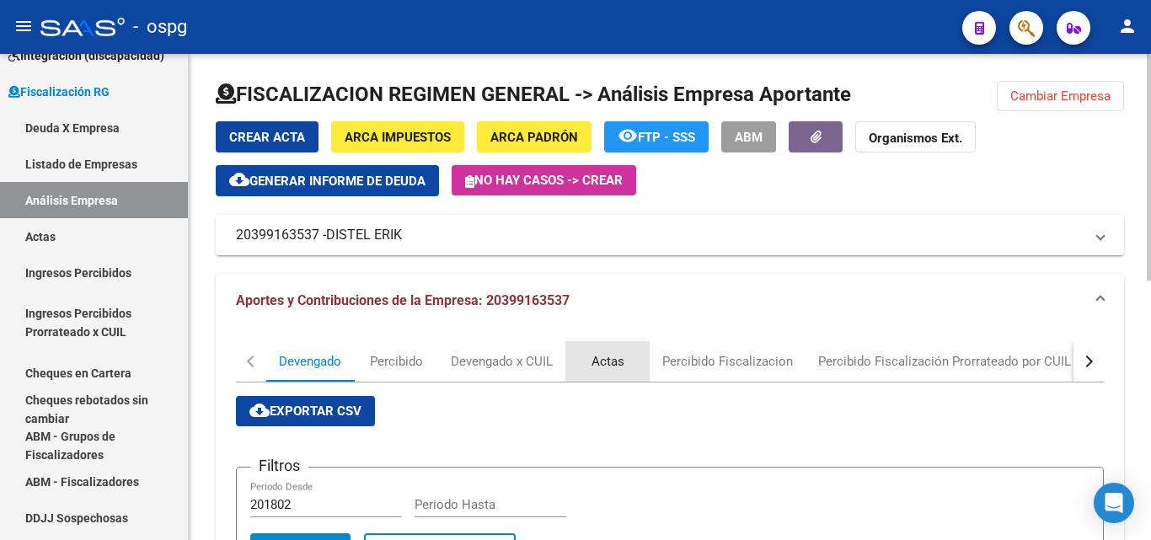
click at [604, 362] on div "Actas" at bounding box center [608, 361] width 33 height 19
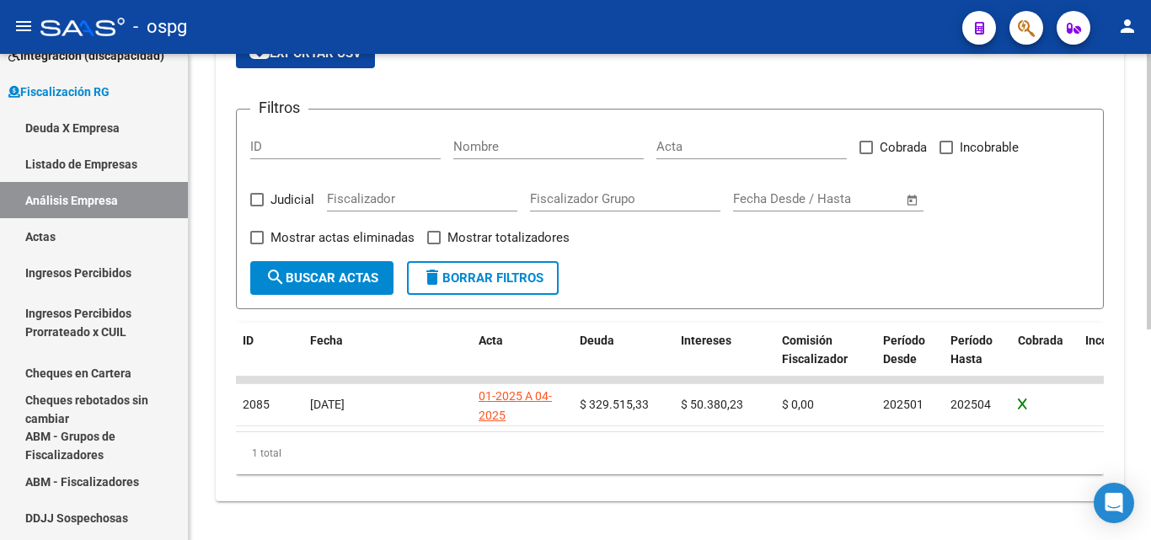
scroll to position [373, 0]
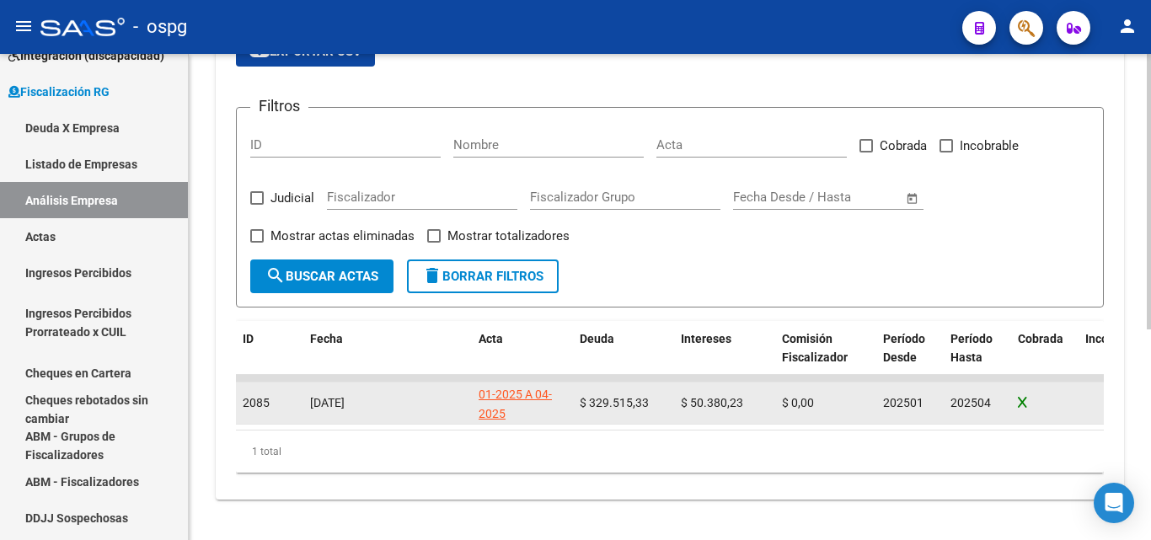
click at [490, 386] on div "01-2025 A 04-2025" at bounding box center [523, 404] width 88 height 39
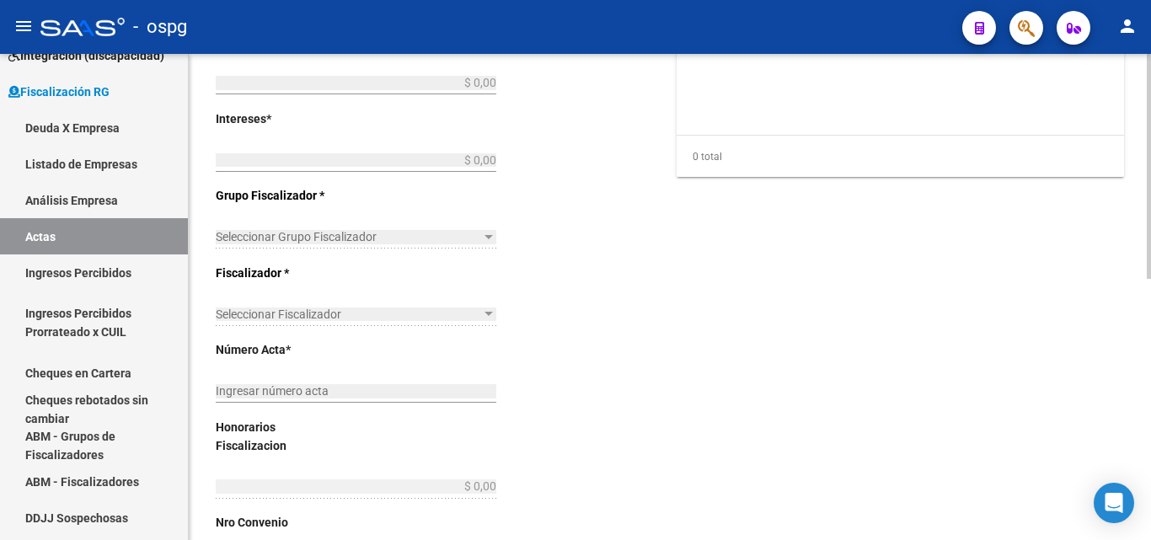
type input "202501"
type input "202504"
type input "$ 379.895,56"
type input "$ 329.515,33"
type input "$ 50.380,23"
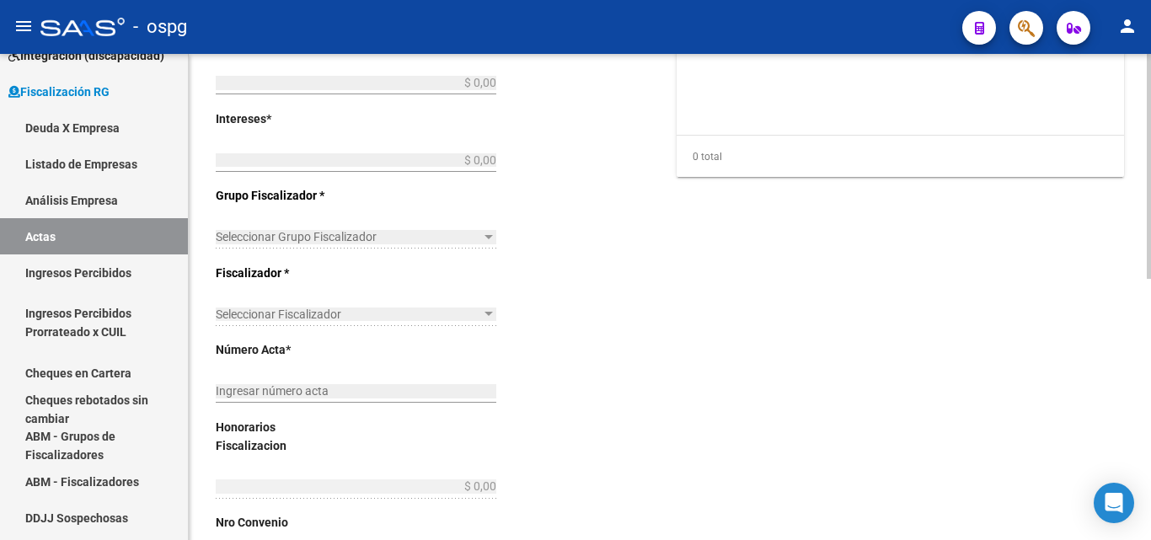
type input "01-2025 A 04-2025"
checkbox input "true"
type input "43152"
type input "[DATE]"
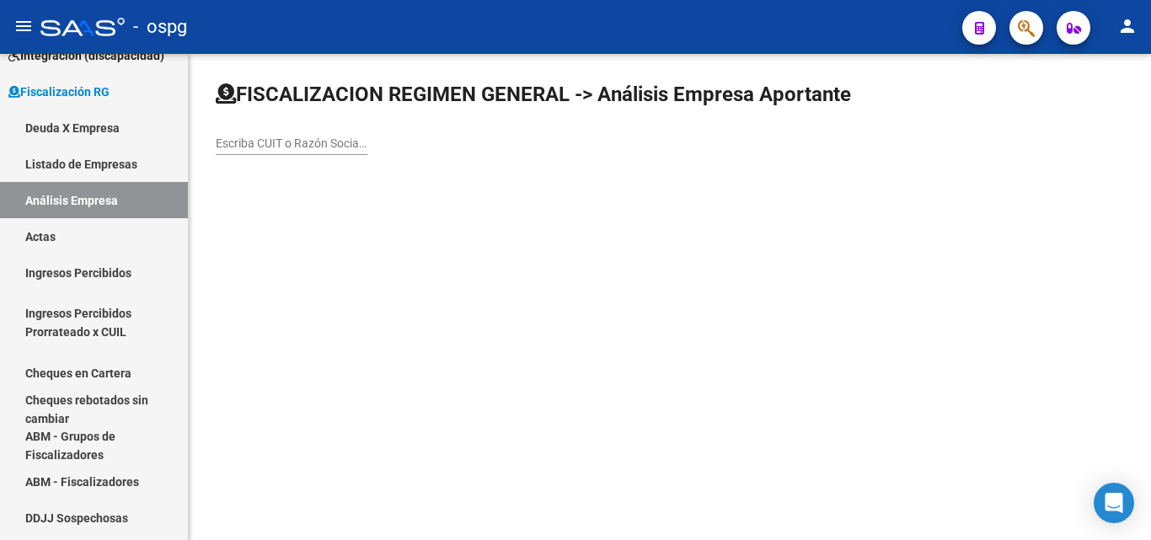
click at [271, 140] on input "Escriba CUIT o Razón Social para buscar" at bounding box center [292, 144] width 152 height 14
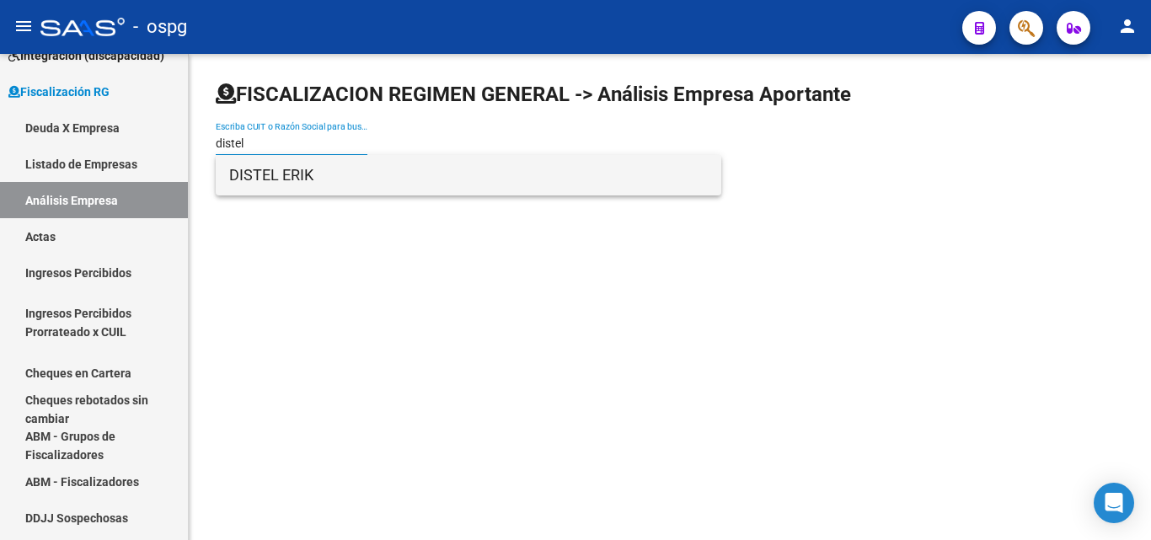
type input "distel"
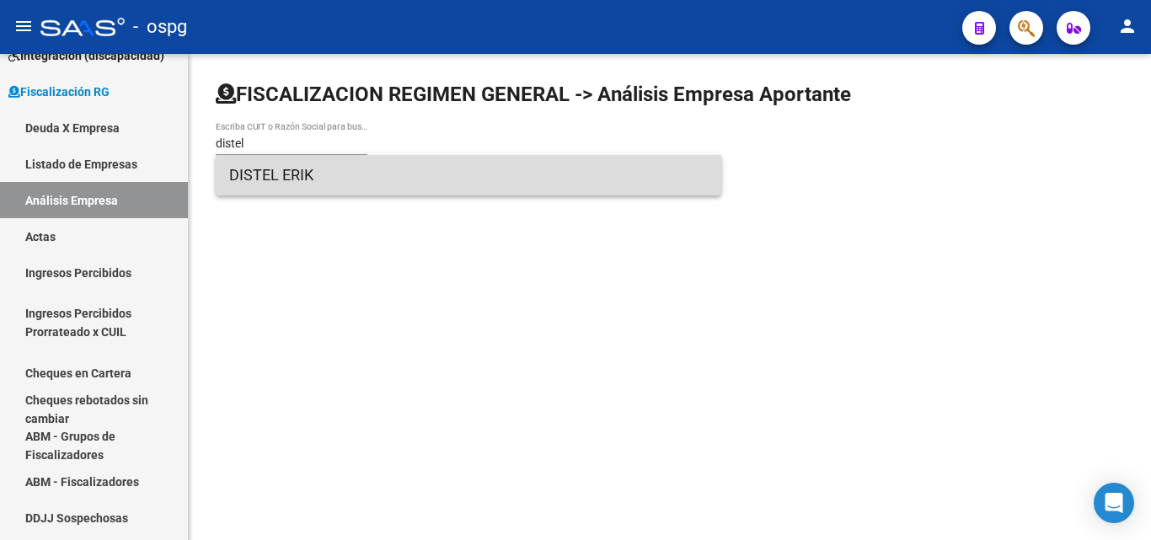
click at [277, 169] on span "DISTEL ERIK" at bounding box center [468, 175] width 479 height 40
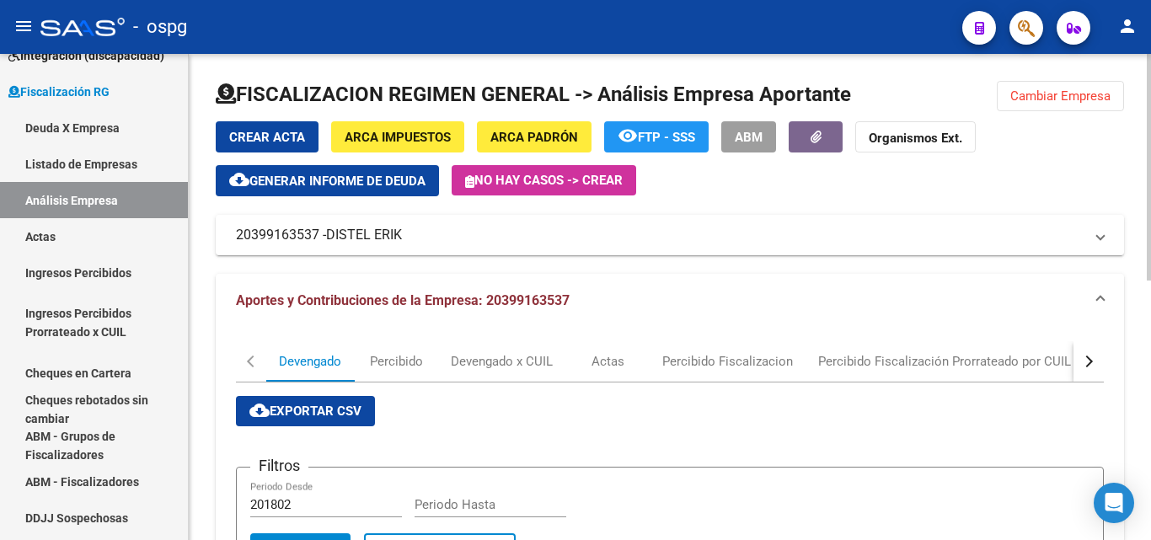
click at [264, 126] on button "Crear Acta" at bounding box center [267, 136] width 103 height 31
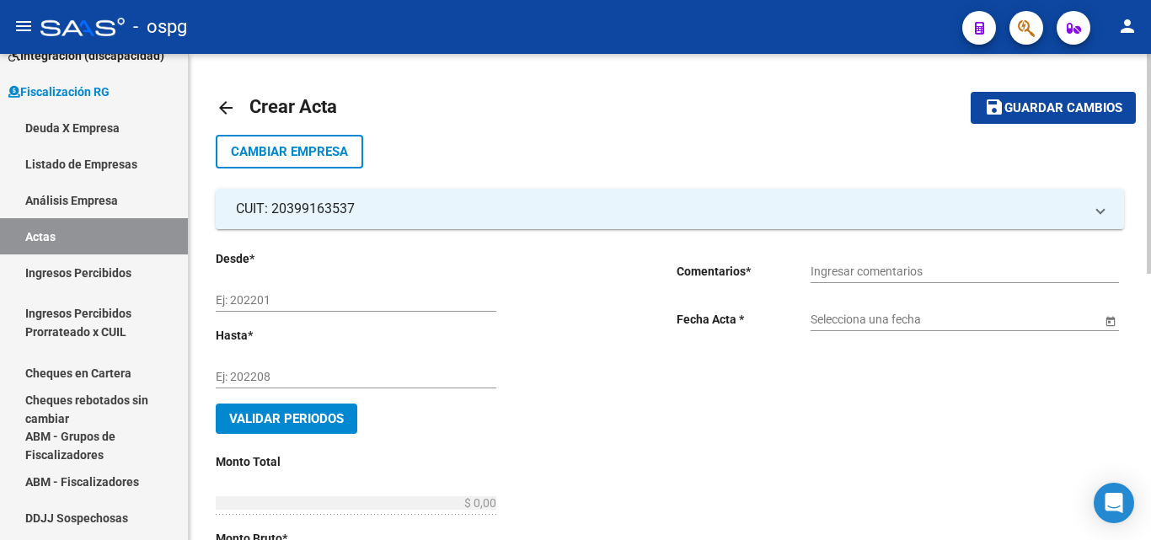
click at [291, 301] on input "Ej: 202201" at bounding box center [356, 300] width 281 height 14
type input "202505"
click at [264, 373] on input "Ej: 202208" at bounding box center [356, 377] width 281 height 14
type input "202508"
click at [272, 417] on span "Validar Periodos" at bounding box center [286, 418] width 115 height 15
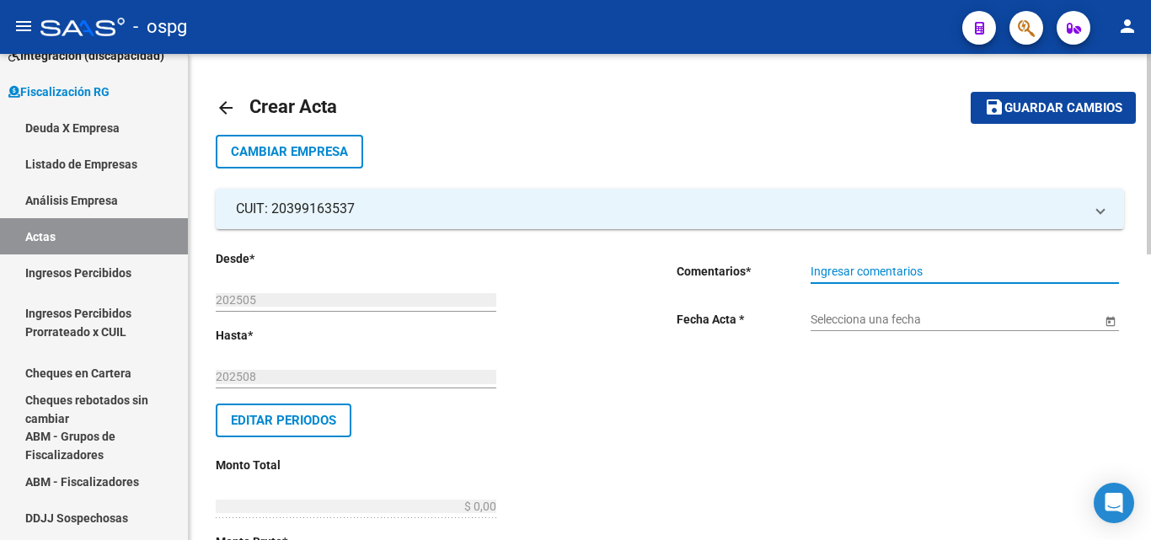
click at [818, 269] on input "Ingresar comentarios" at bounding box center [965, 272] width 309 height 14
type input "E"
type input "Recibo 43336"
click at [1114, 315] on span "Open calendar" at bounding box center [1111, 320] width 40 height 40
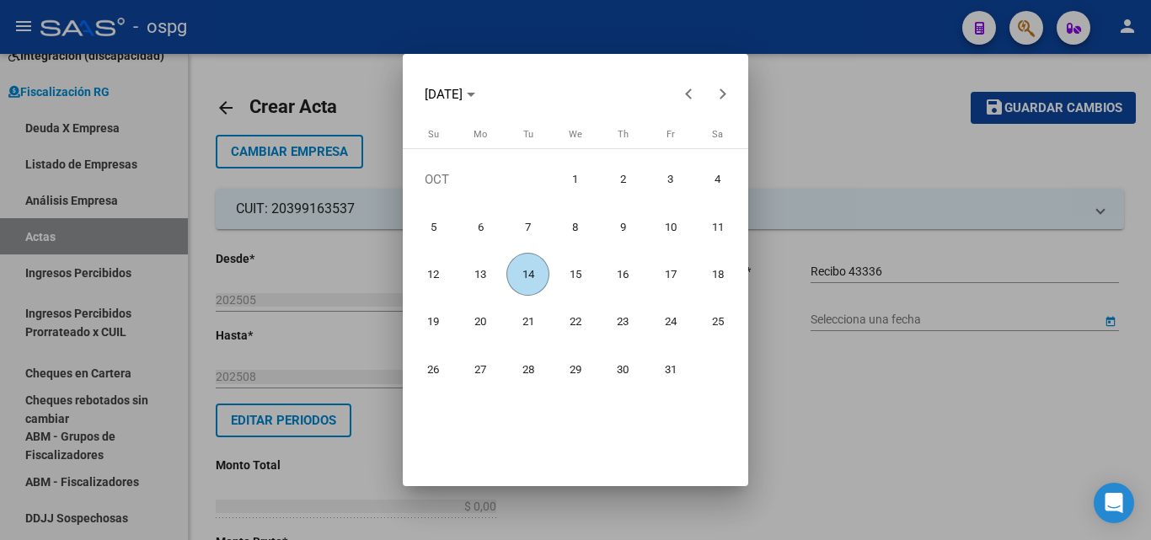
click at [528, 271] on span "14" at bounding box center [528, 274] width 43 height 43
type input "[DATE]"
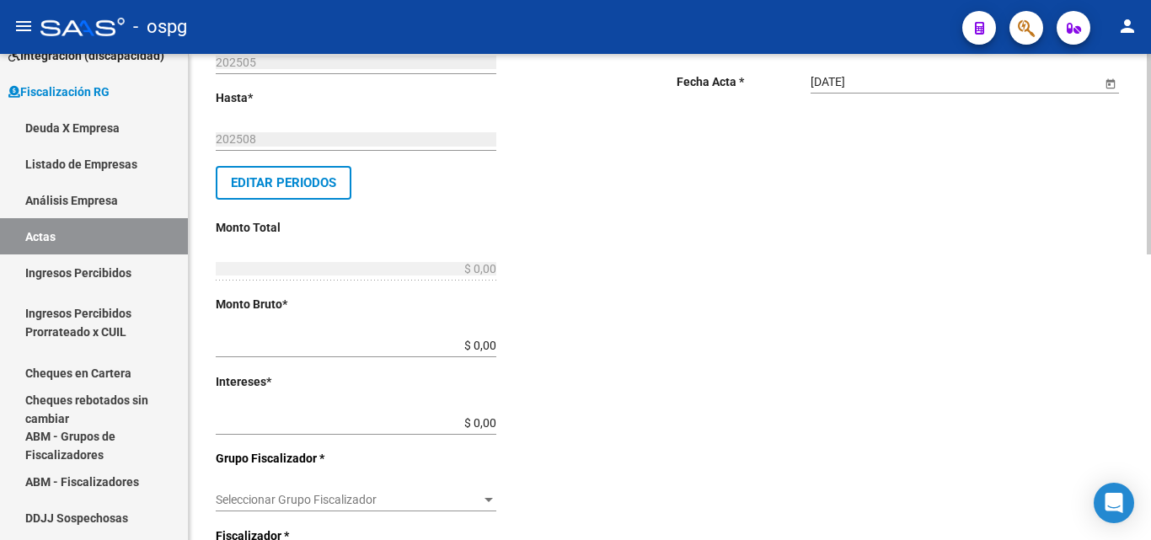
scroll to position [253, 0]
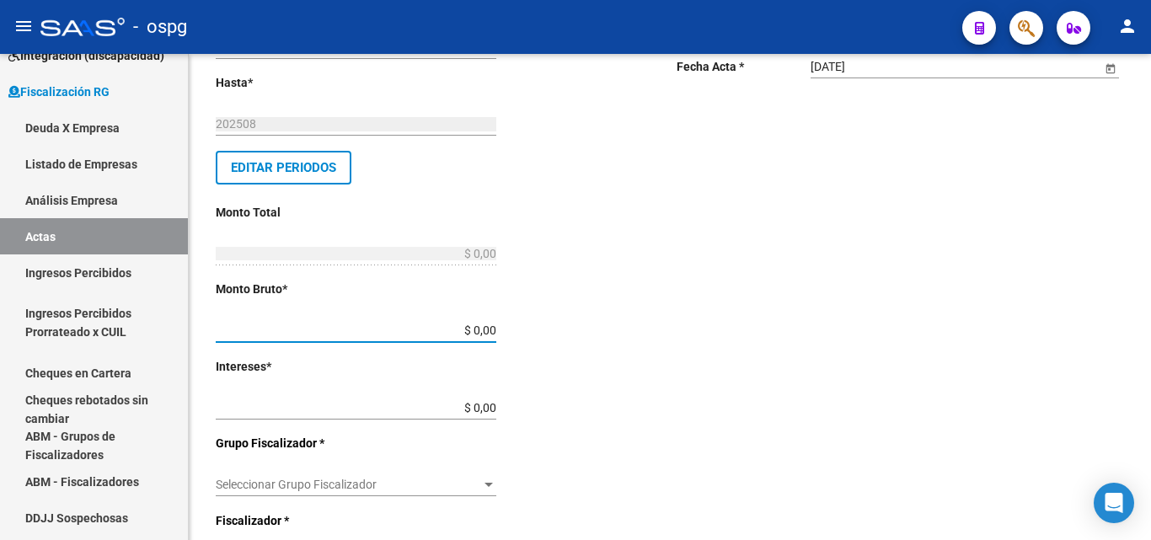
click at [495, 325] on input "$ 0,00" at bounding box center [356, 331] width 281 height 14
type input "$ 308.190,47"
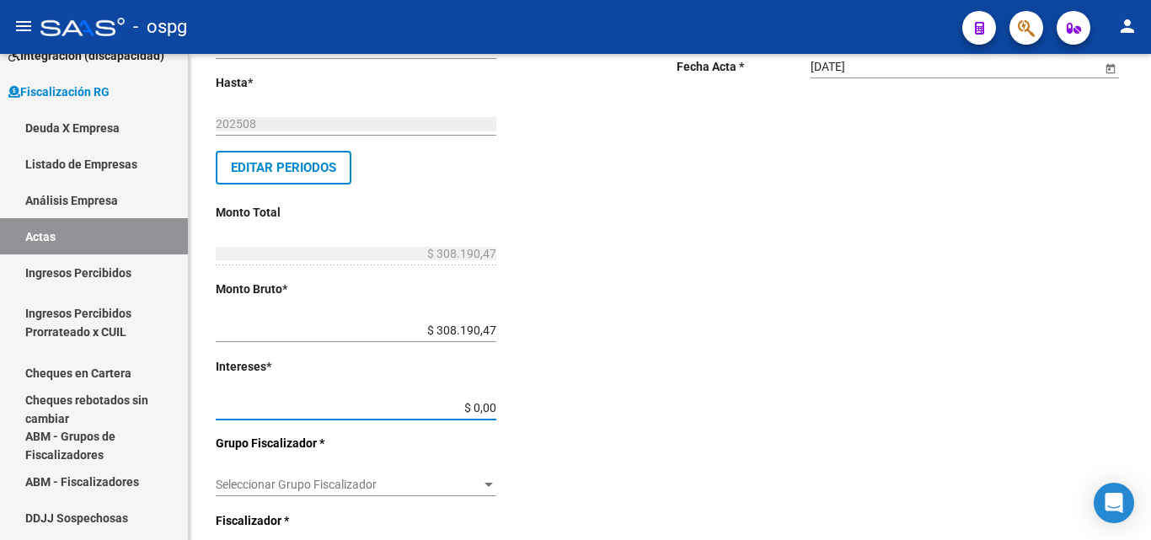
click at [494, 404] on input "$ 0,00" at bounding box center [356, 408] width 281 height 14
type input "$ 12.555,38"
type input "$ 320.745,85"
click at [545, 371] on div "Desde * 202505 Ej: 202201 Hasta * 202508 Ej: 202208 Editar Periodos Monto Total…" at bounding box center [419, 468] width 407 height 943
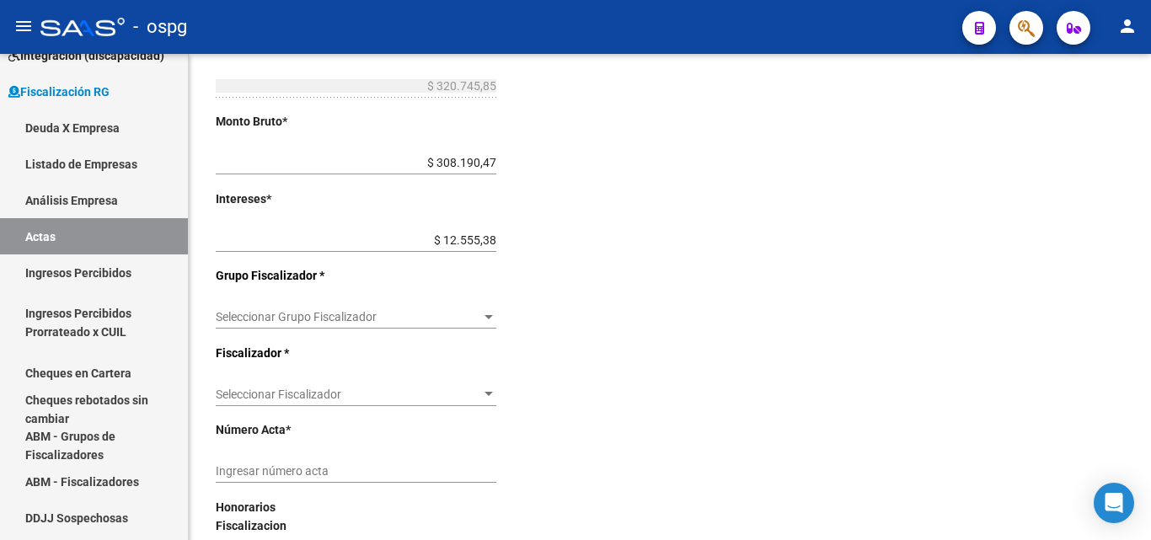
scroll to position [421, 0]
click at [490, 314] on div at bounding box center [489, 316] width 8 height 4
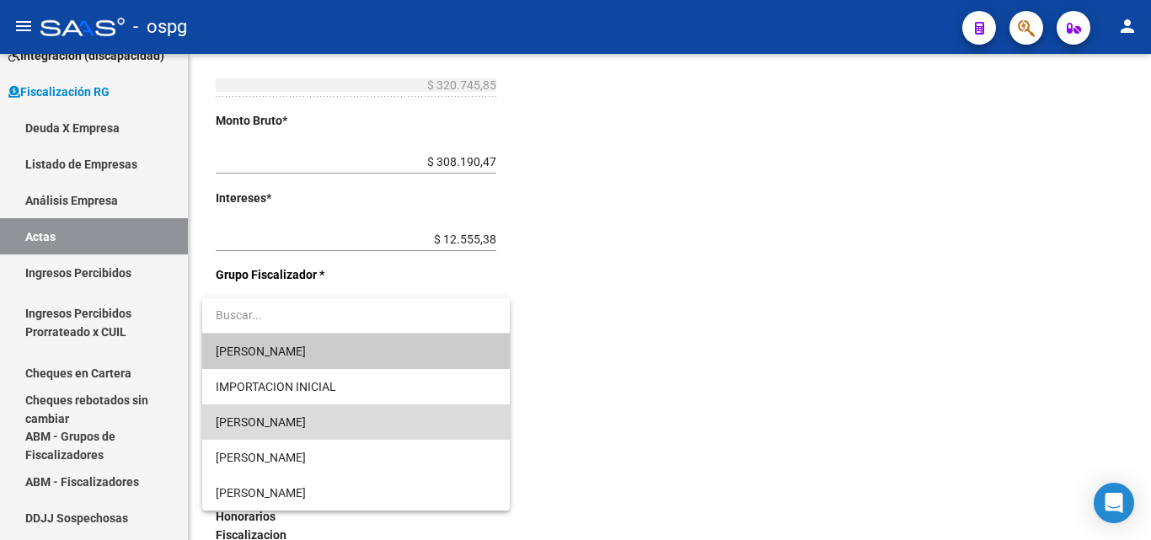
click at [404, 414] on span "[PERSON_NAME]" at bounding box center [356, 422] width 281 height 35
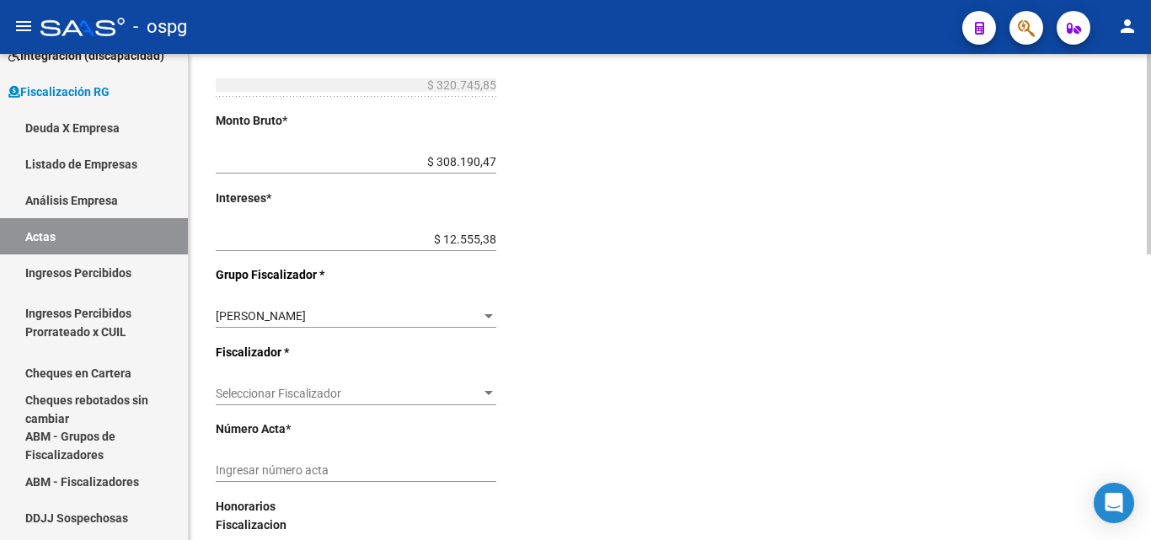
click at [486, 386] on div "Seleccionar Fiscalizador Seleccionar Fiscalizador" at bounding box center [356, 389] width 281 height 34
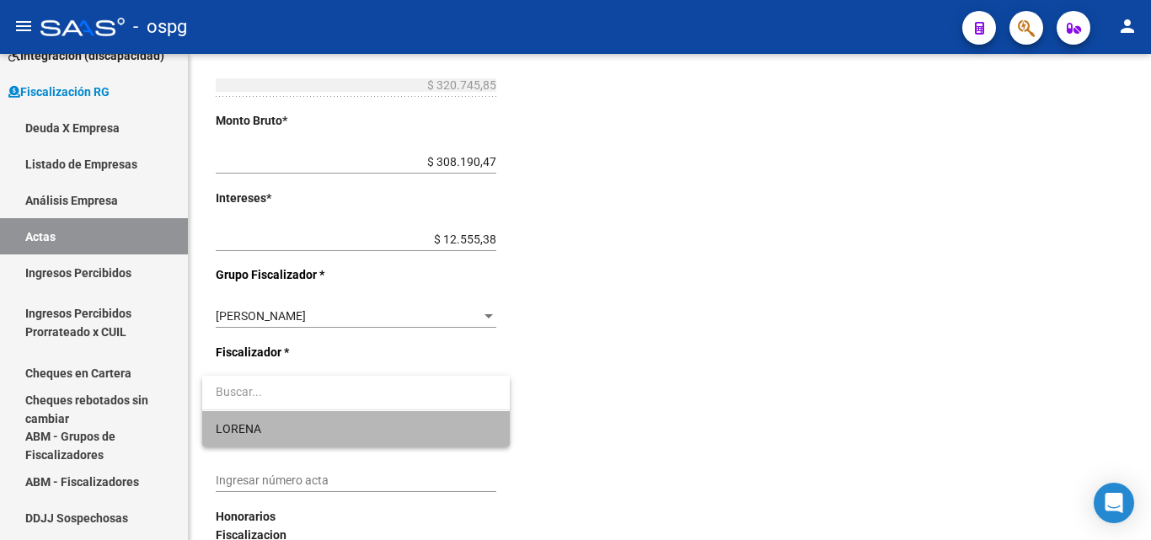
click at [435, 430] on span "LORENA" at bounding box center [356, 428] width 281 height 35
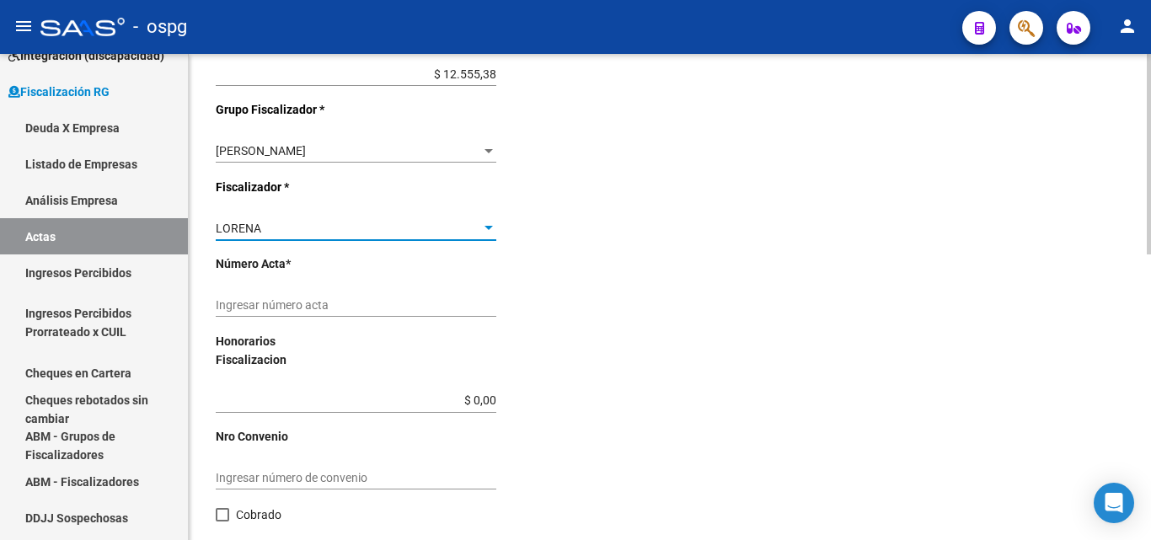
scroll to position [590, 0]
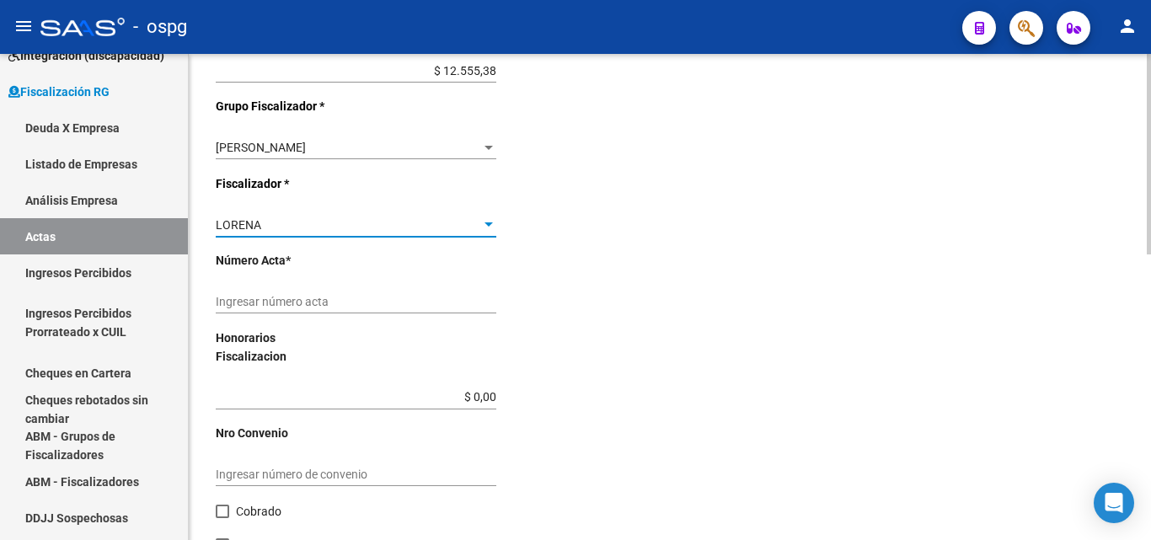
click at [405, 308] on input "Ingresar número acta" at bounding box center [356, 302] width 281 height 14
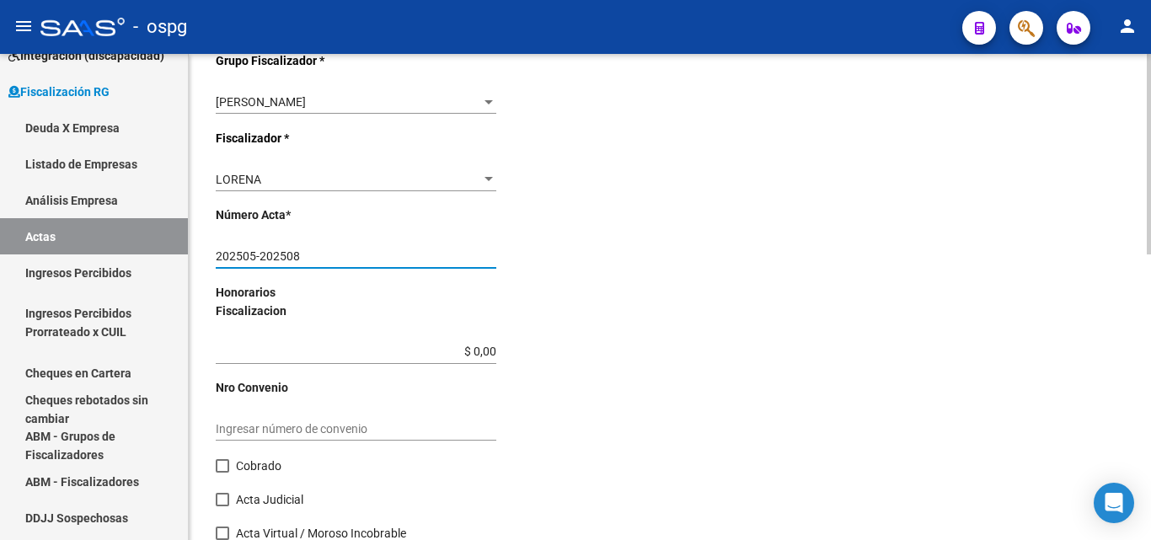
scroll to position [674, 0]
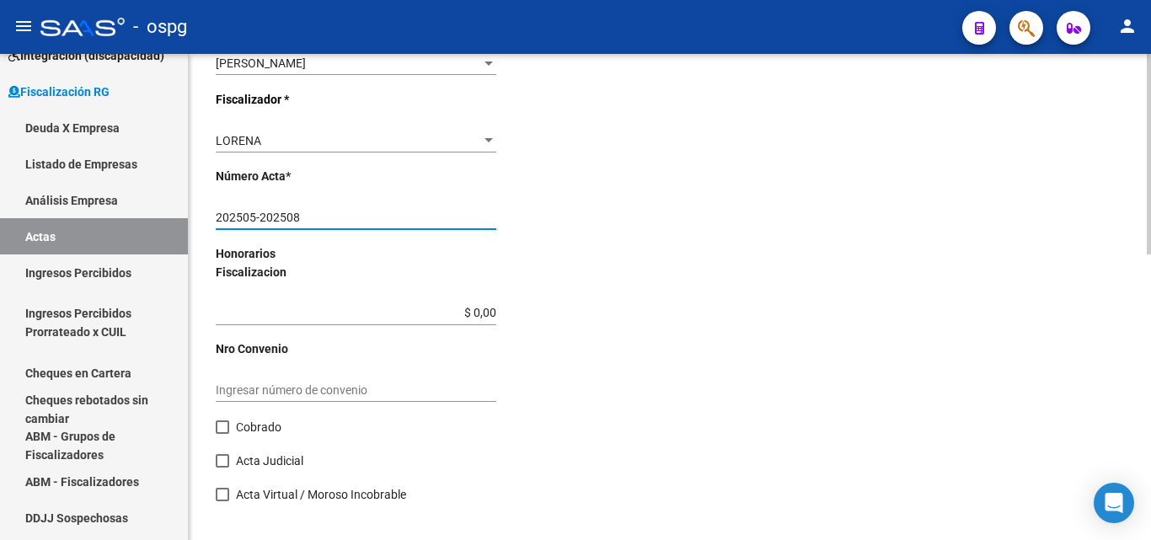
type input "202505-202508"
click at [226, 427] on span at bounding box center [222, 427] width 13 height 13
click at [223, 434] on input "Cobrado" at bounding box center [222, 434] width 1 height 1
checkbox input "true"
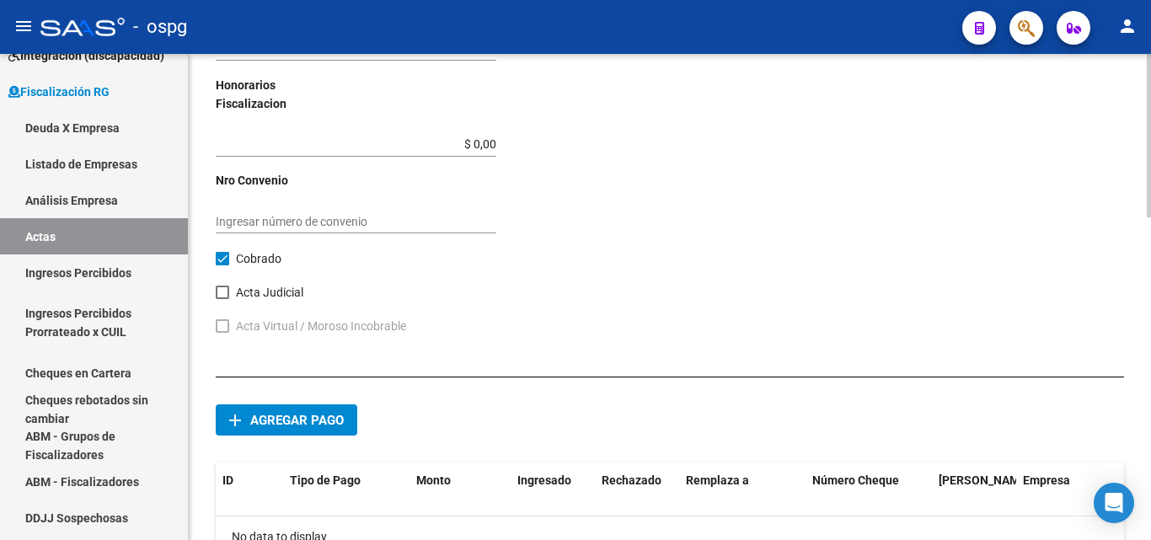
scroll to position [927, 0]
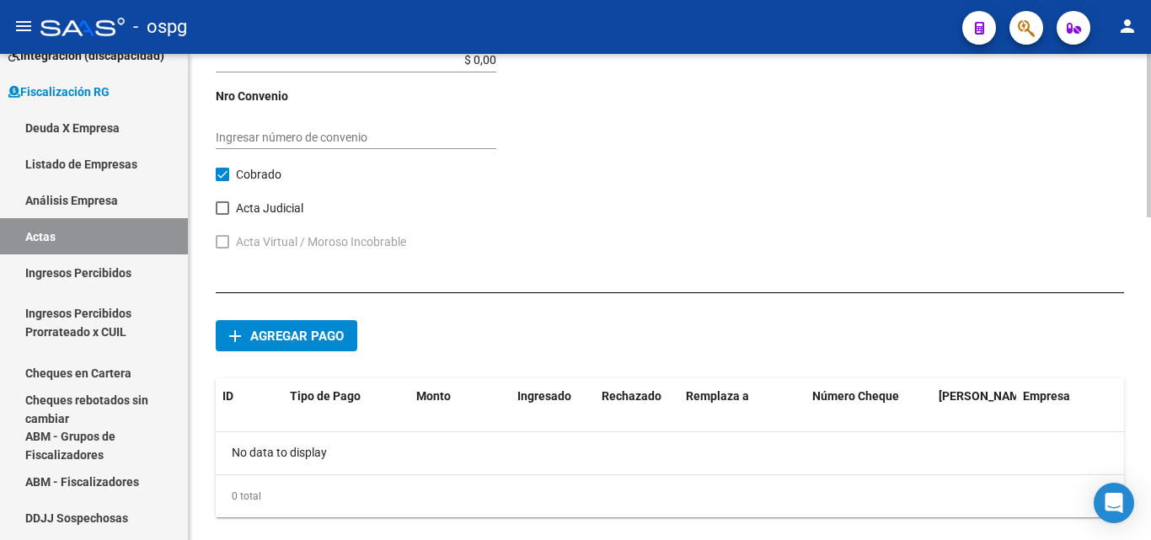
click at [329, 335] on span "Agregar pago" at bounding box center [297, 336] width 94 height 15
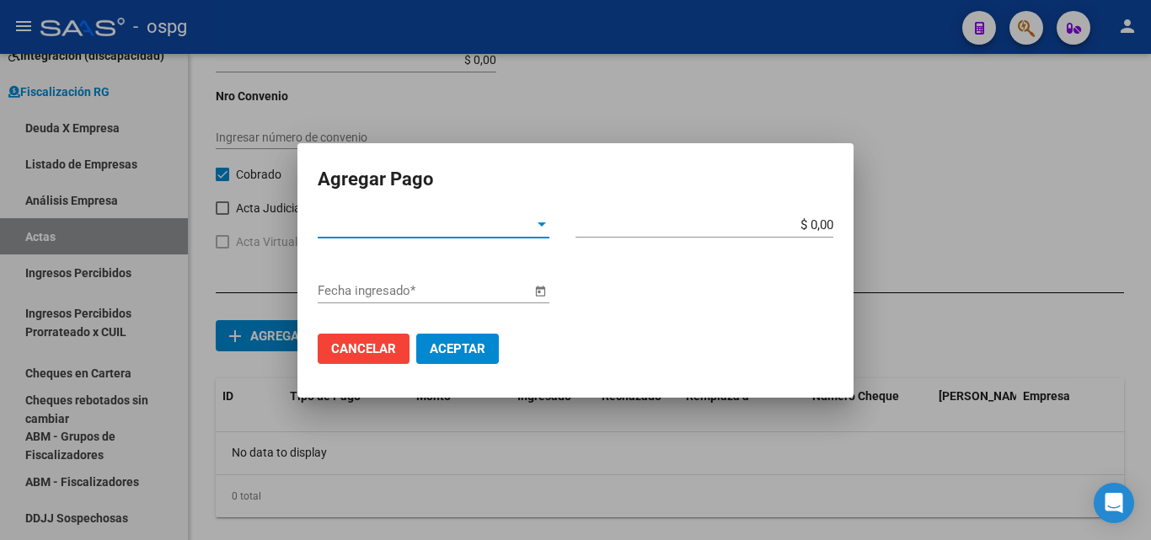
click at [541, 224] on div at bounding box center [542, 225] width 8 height 4
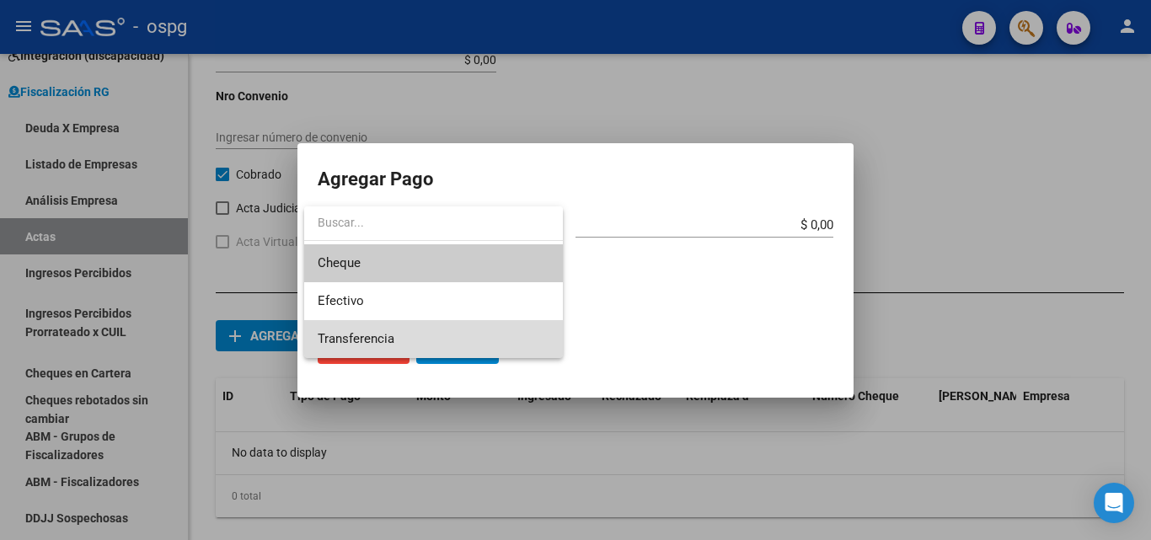
click at [491, 330] on span "Transferencia" at bounding box center [434, 339] width 232 height 38
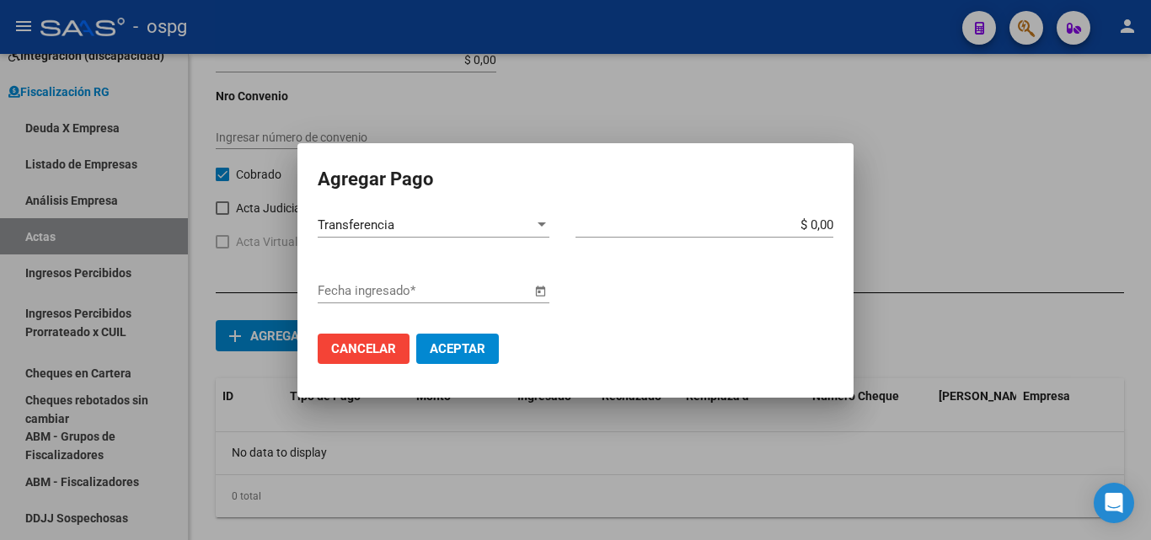
click at [543, 290] on span "Open calendar" at bounding box center [540, 291] width 40 height 40
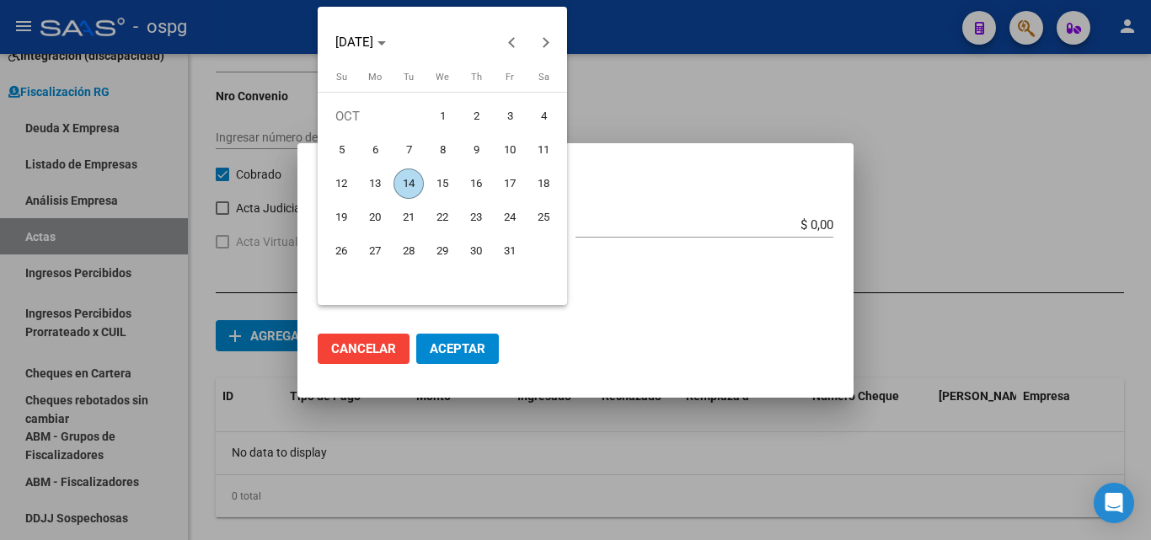
click at [475, 111] on span "2" at bounding box center [476, 116] width 30 height 30
type input "[DATE]"
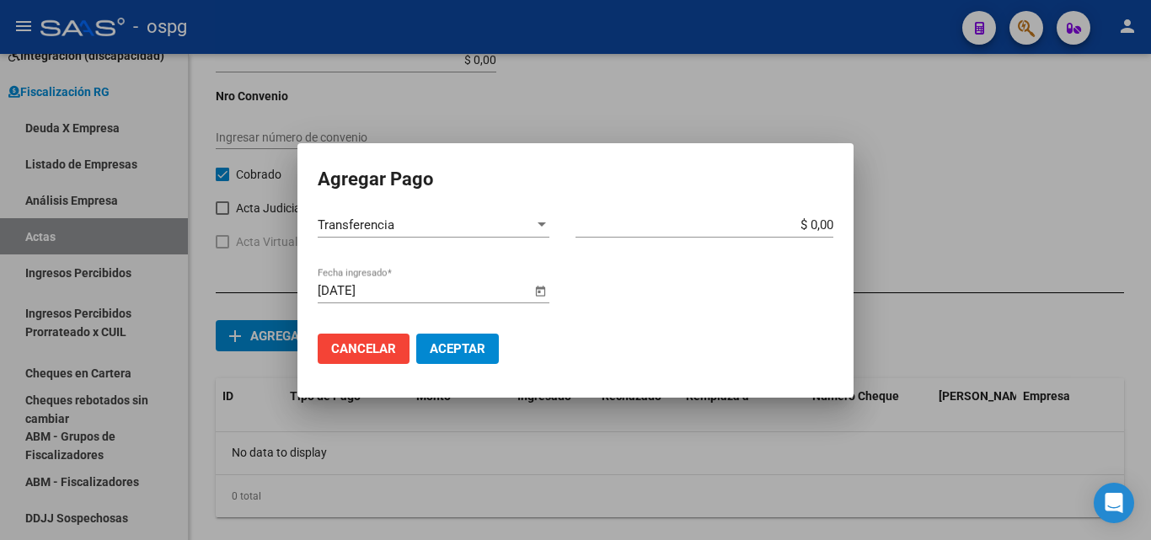
click at [831, 220] on input "$ 0,00" at bounding box center [705, 224] width 258 height 15
type input "$ 205.437,99"
click at [477, 345] on span "Aceptar" at bounding box center [458, 348] width 56 height 15
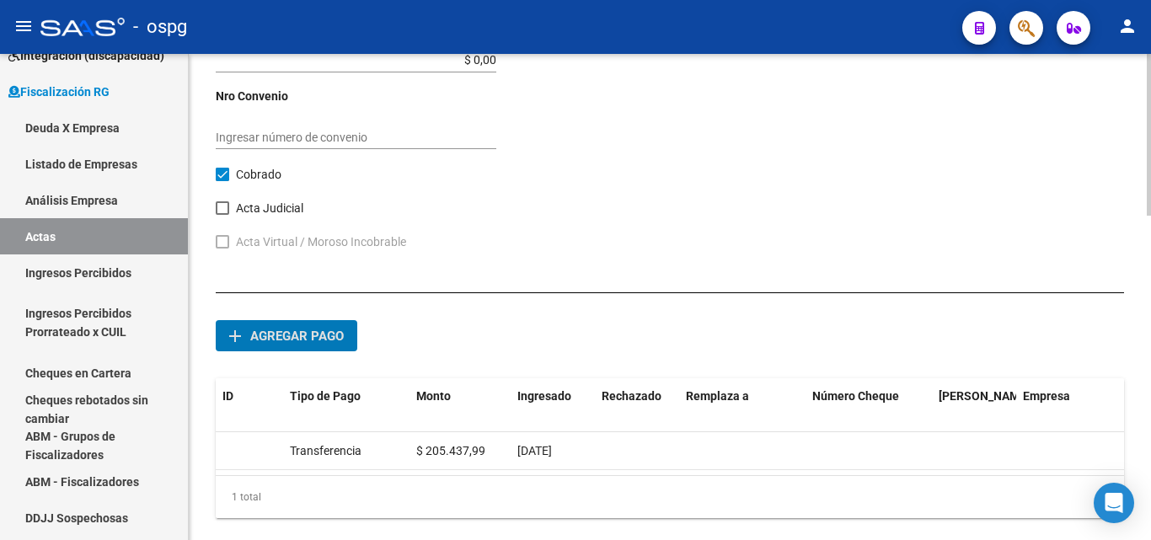
click at [325, 333] on span "Agregar pago" at bounding box center [297, 336] width 94 height 15
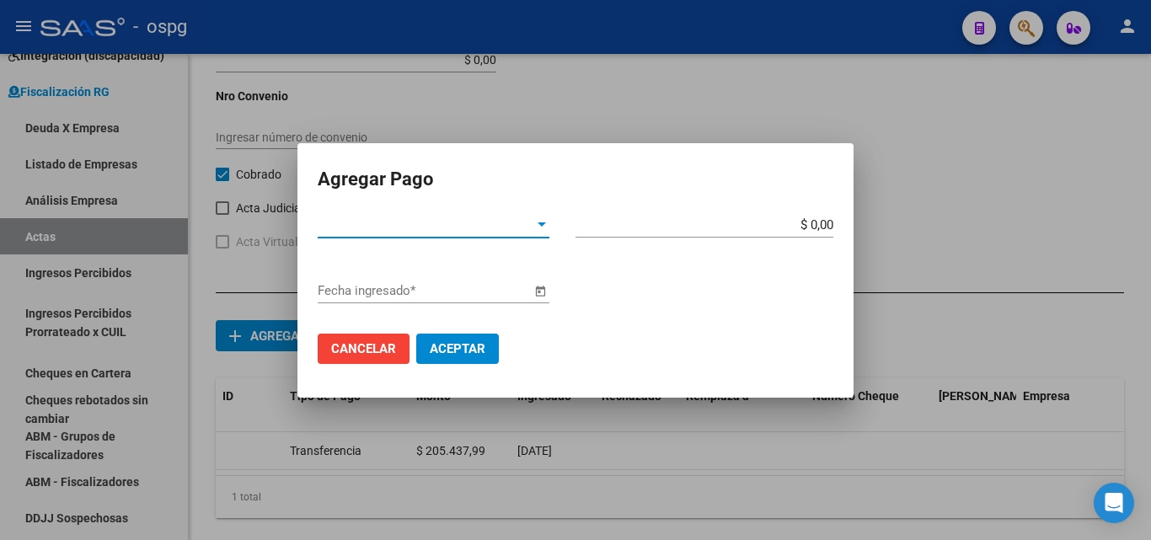
click at [542, 223] on div at bounding box center [542, 225] width 8 height 4
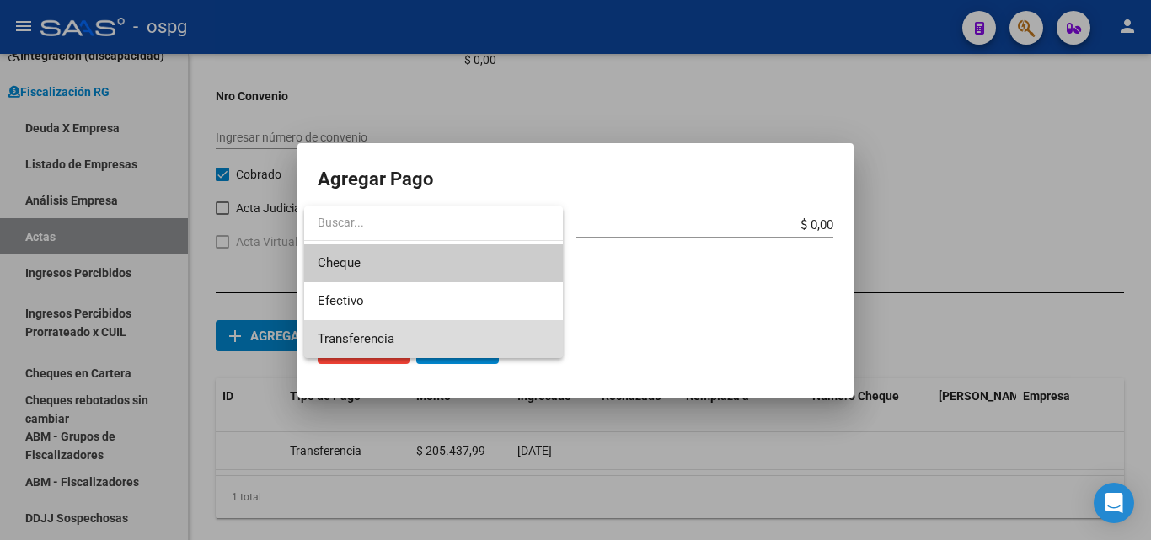
click at [491, 328] on span "Transferencia" at bounding box center [434, 339] width 232 height 38
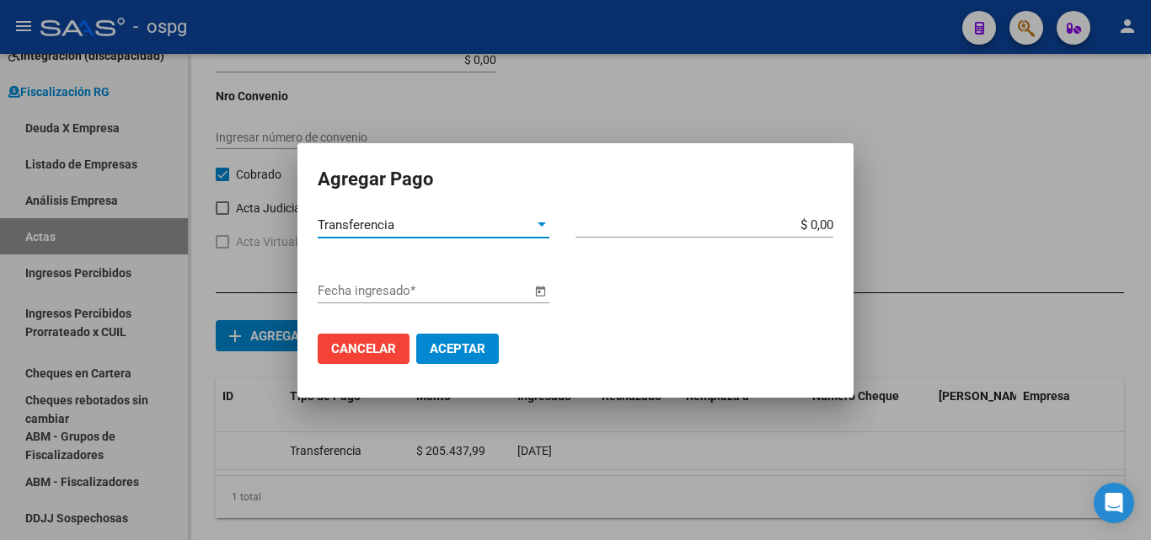
click at [538, 287] on span "Open calendar" at bounding box center [540, 291] width 40 height 40
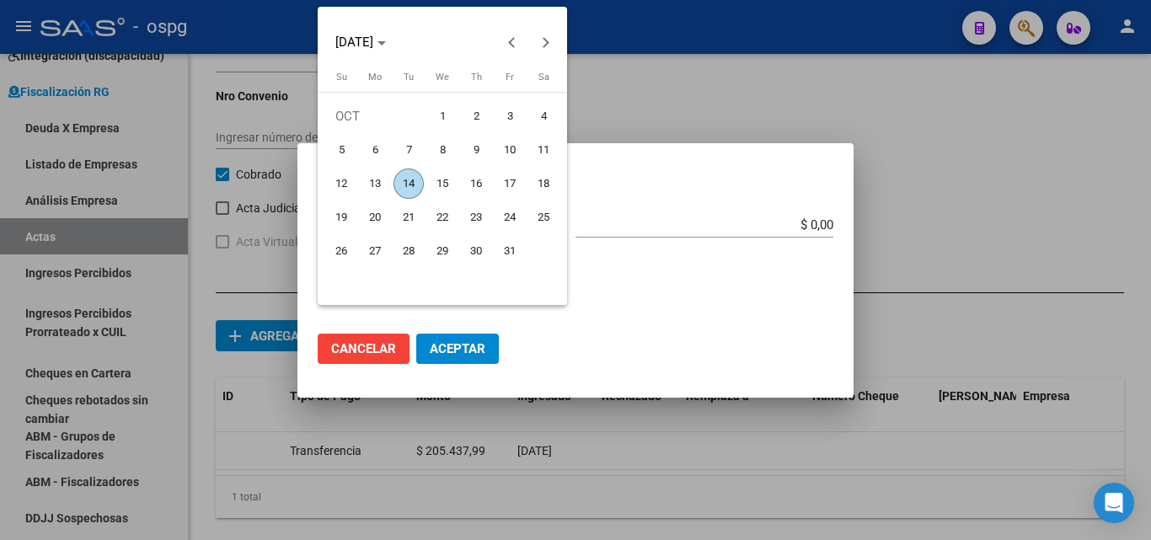
click at [382, 178] on span "13" at bounding box center [375, 184] width 30 height 30
type input "[DATE]"
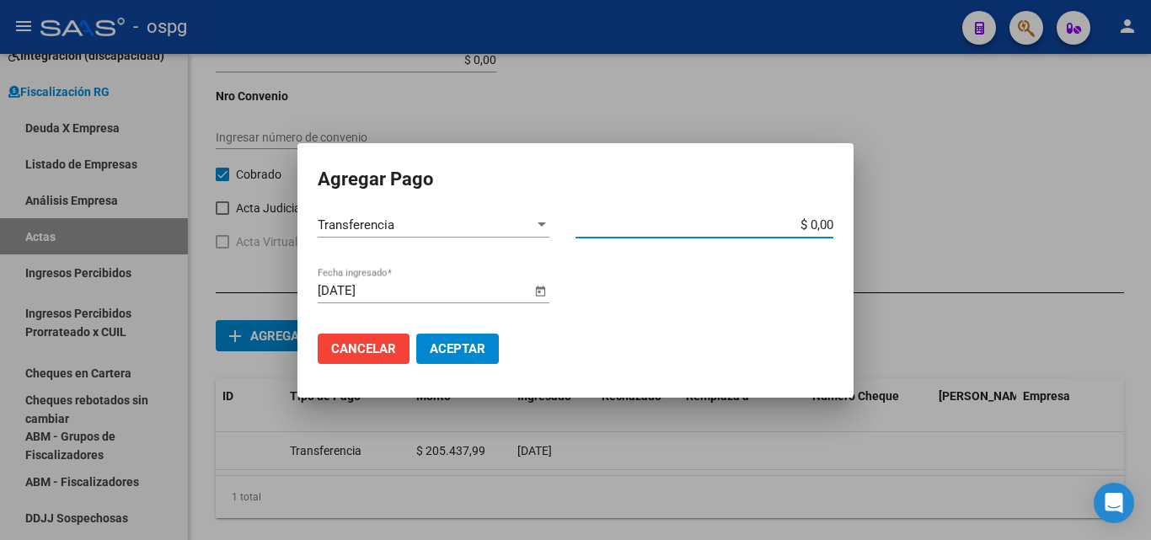
click at [832, 225] on input "$ 0,00" at bounding box center [705, 224] width 258 height 15
type input "$ 115.307,86"
click at [464, 342] on span "Aceptar" at bounding box center [458, 348] width 56 height 15
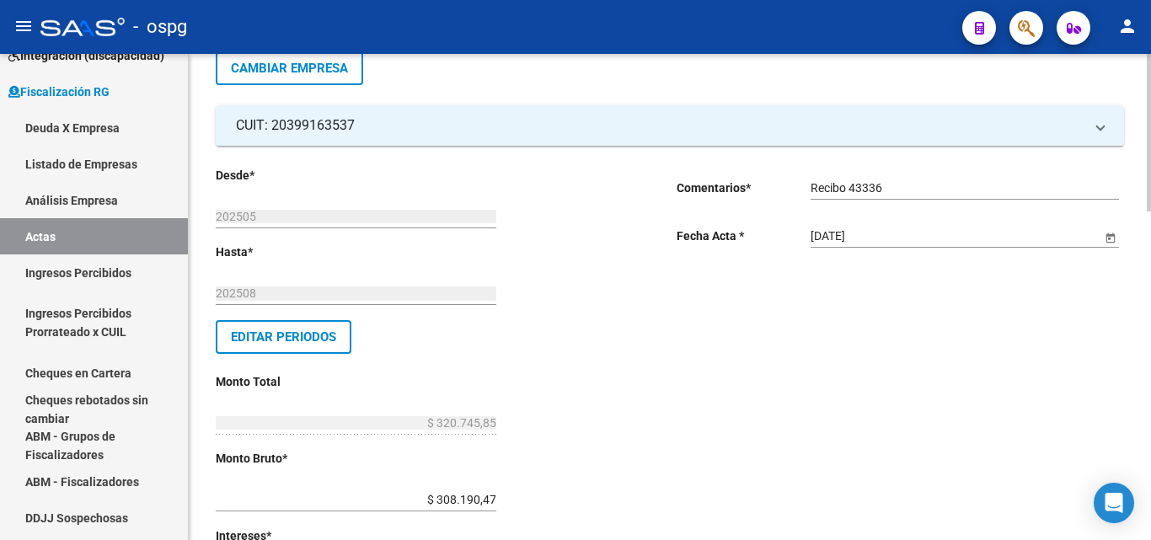
scroll to position [0, 0]
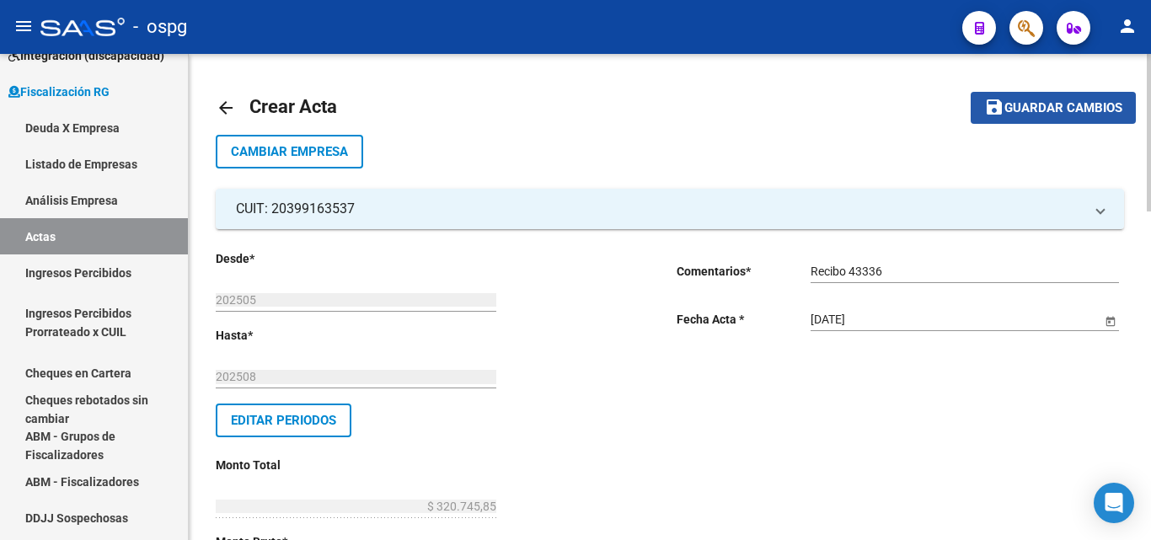
click at [1037, 113] on span "Guardar cambios" at bounding box center [1064, 108] width 118 height 15
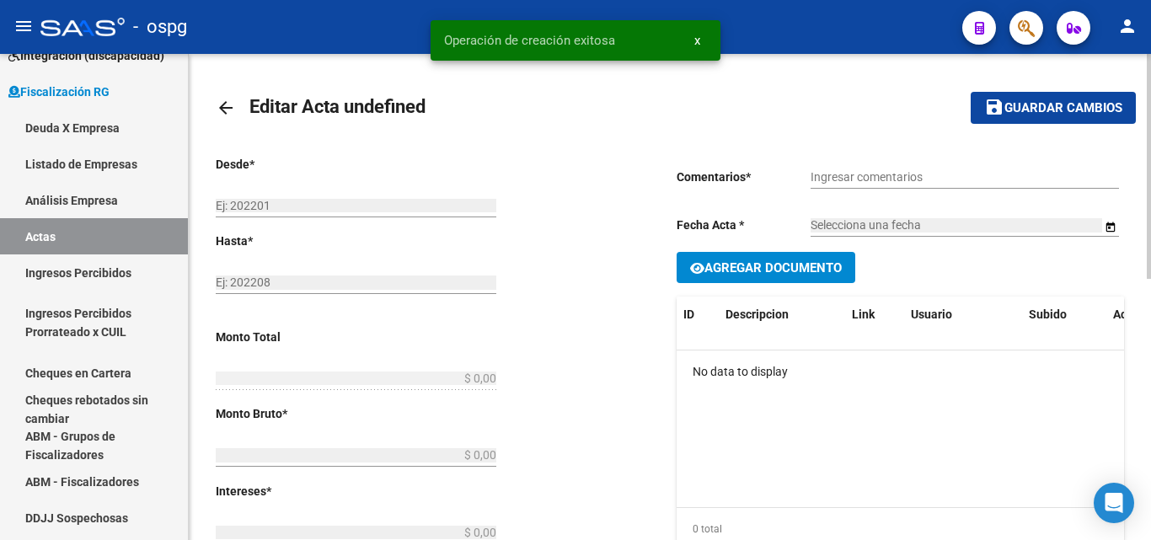
type input "202505"
type input "202508"
type input "$ 320.745,85"
type input "$ 308.190,47"
type input "$ 12.555,38"
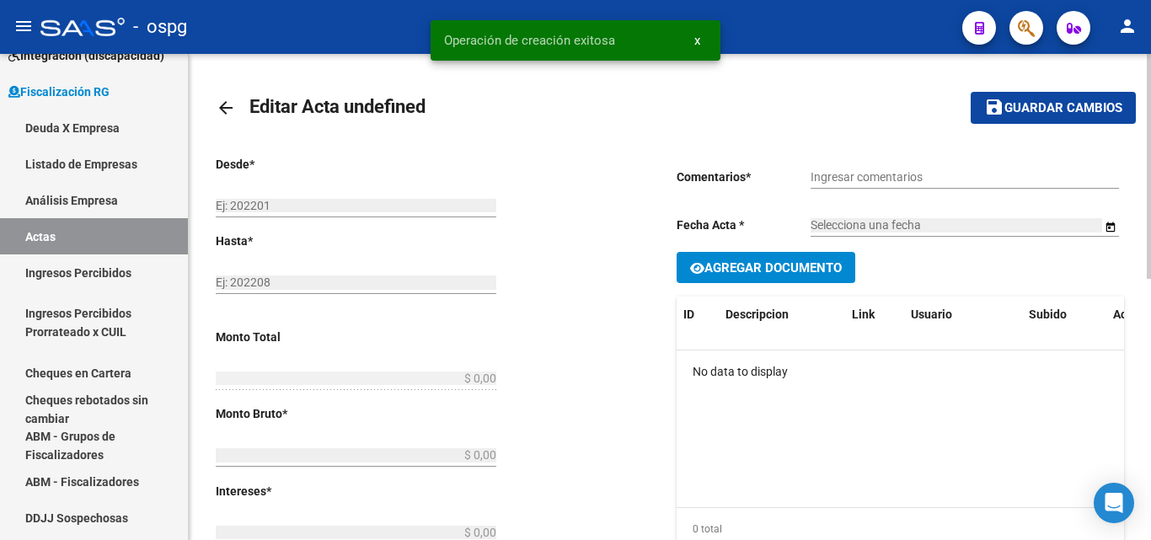
type input "202505-202508"
checkbox input "true"
type input "Recibo 43336"
type input "[DATE]"
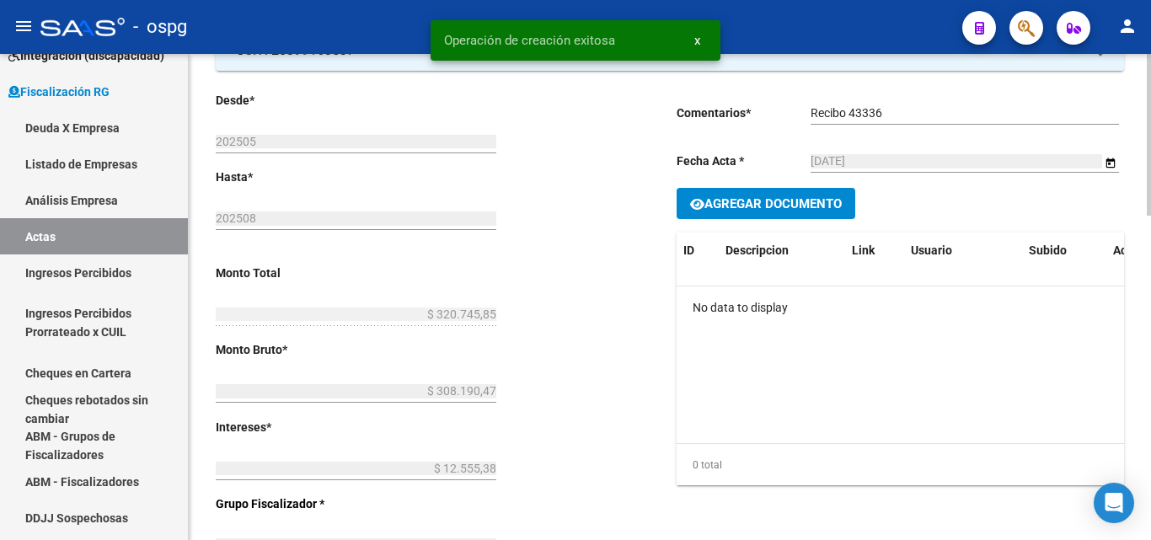
scroll to position [169, 0]
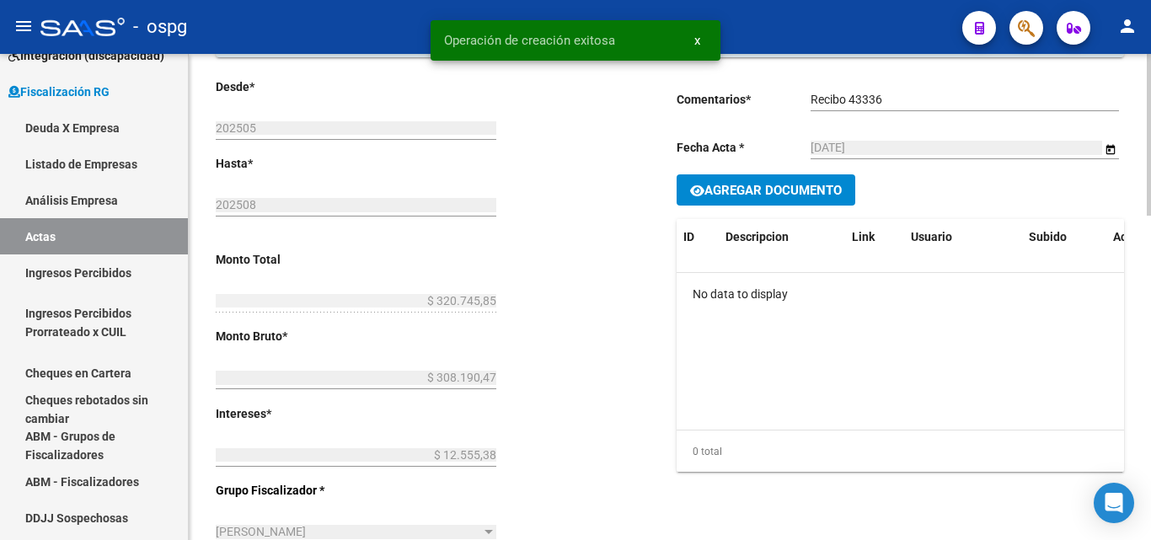
click at [781, 185] on span "Agregar Documento" at bounding box center [773, 190] width 137 height 15
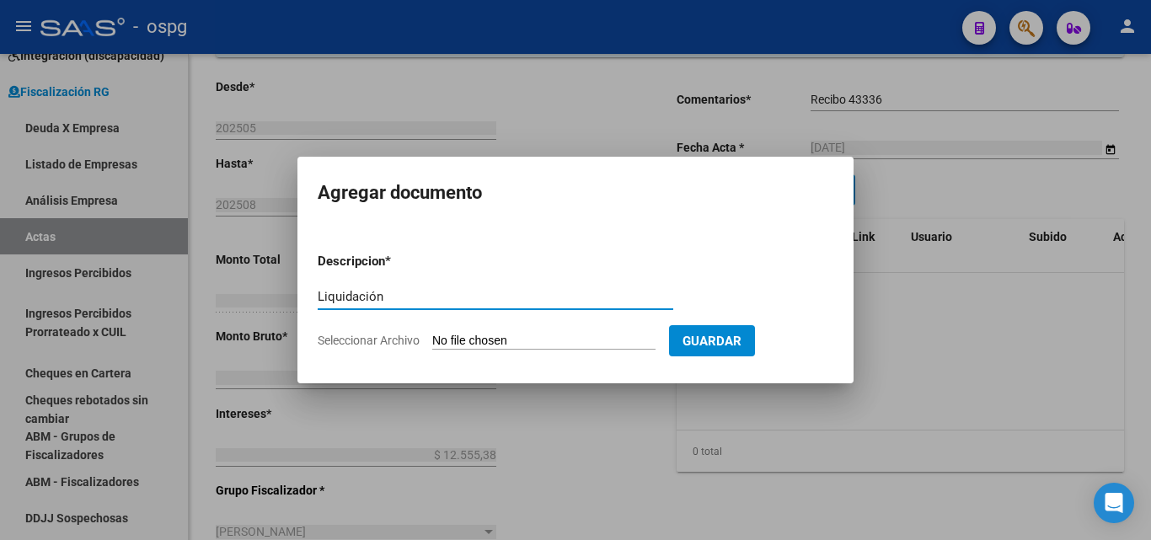
type input "Liquidación"
click at [494, 341] on input "Seleccionar Archivo" at bounding box center [543, 342] width 223 height 16
type input "C:\fakepath\Distel Erik 2.pdf"
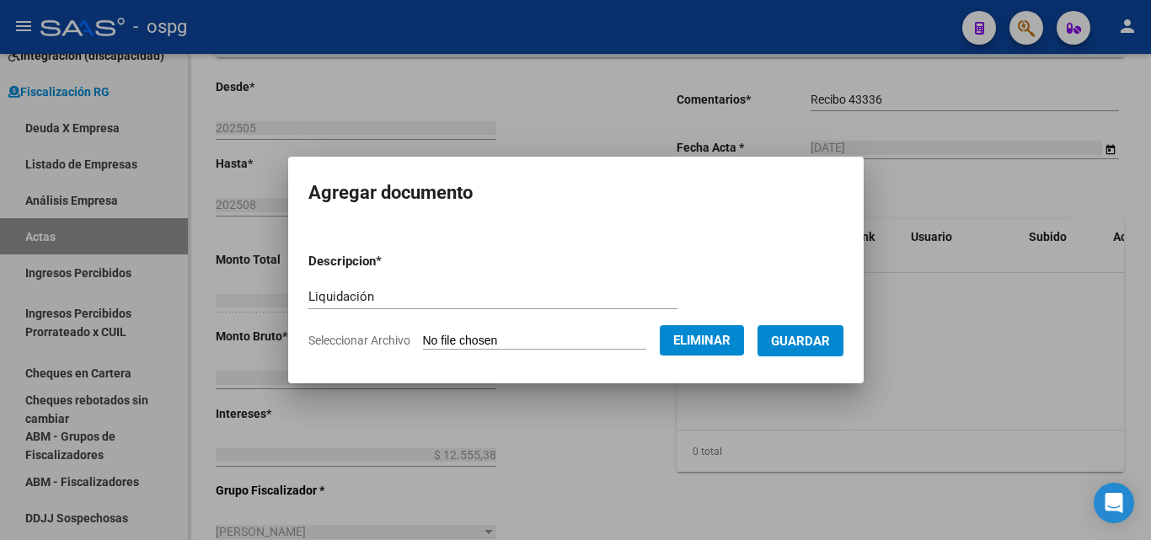
click at [843, 356] on form "Descripcion * Liquidación Descripcion Seleccionar Archivo Eliminar Guardar" at bounding box center [576, 300] width 535 height 123
click at [830, 347] on span "Guardar" at bounding box center [800, 341] width 59 height 15
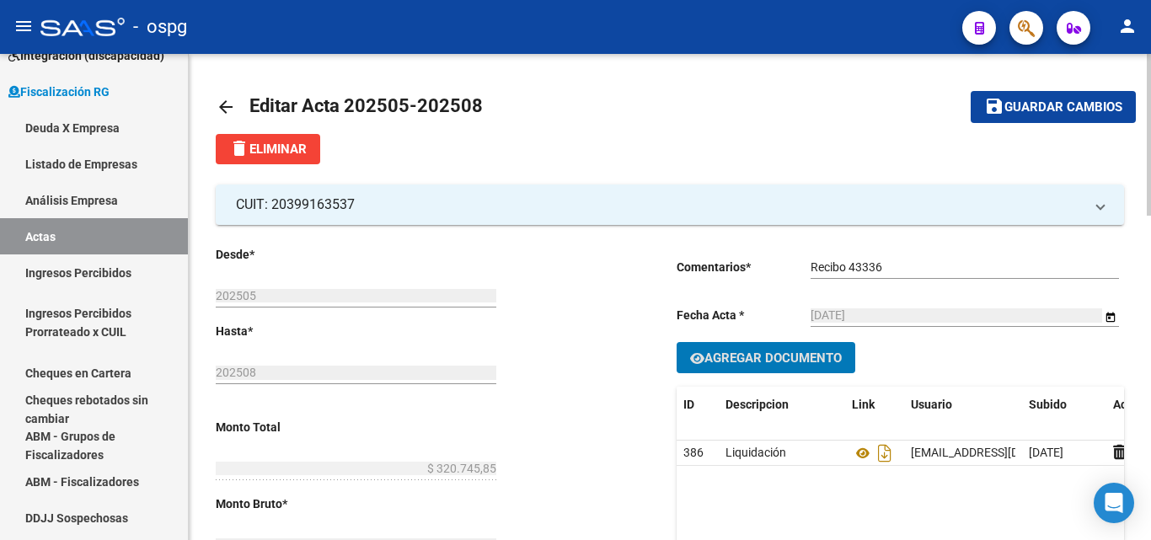
scroll to position [0, 0]
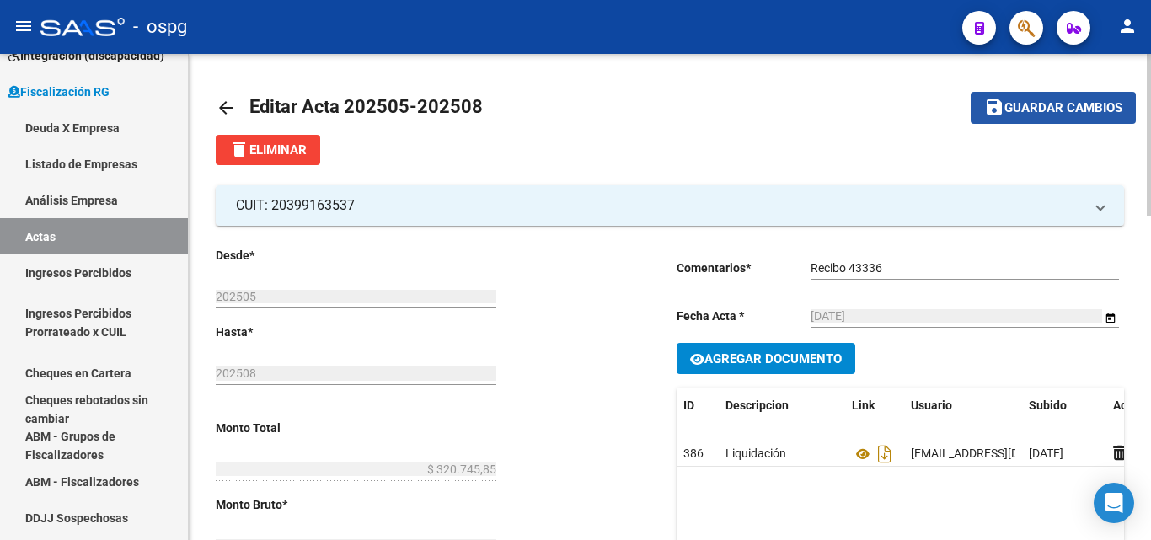
click at [1089, 122] on button "save Guardar cambios" at bounding box center [1053, 107] width 165 height 31
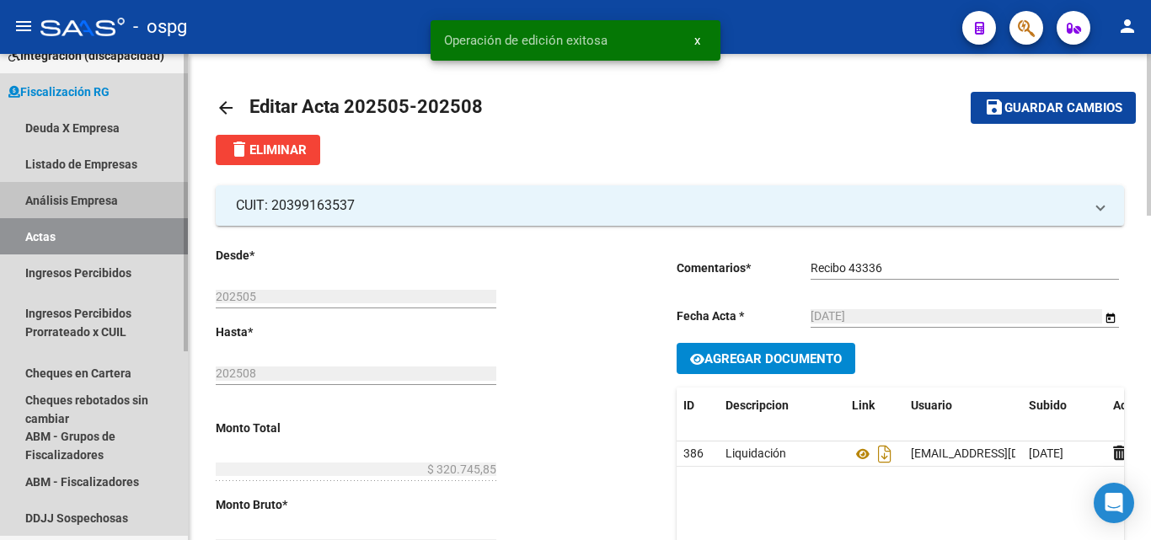
click at [78, 201] on link "Análisis Empresa" at bounding box center [94, 200] width 188 height 36
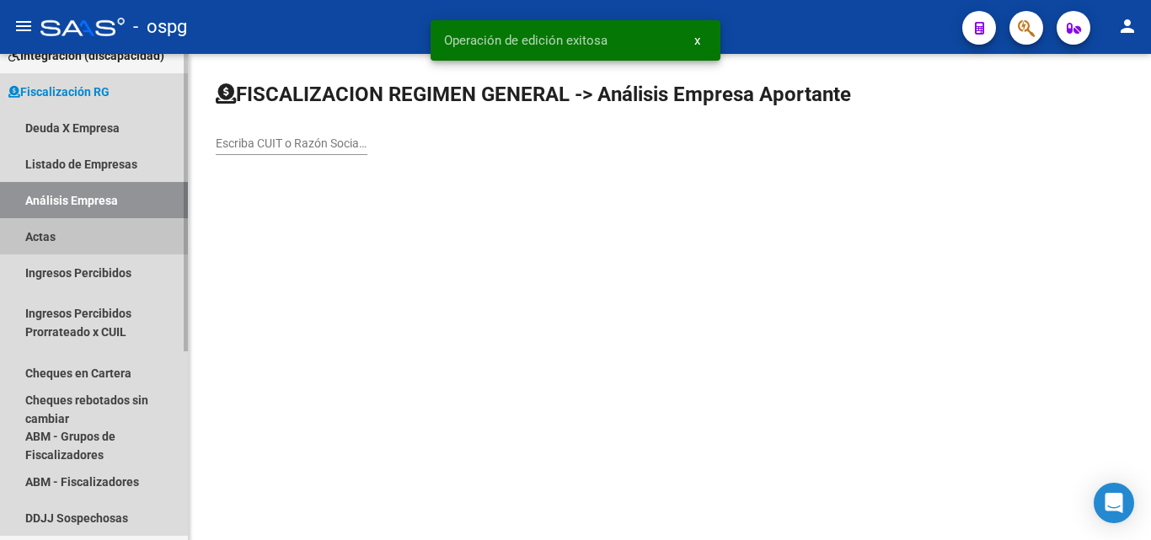
click at [56, 232] on link "Actas" at bounding box center [94, 236] width 188 height 36
